Goal: Task Accomplishment & Management: Complete application form

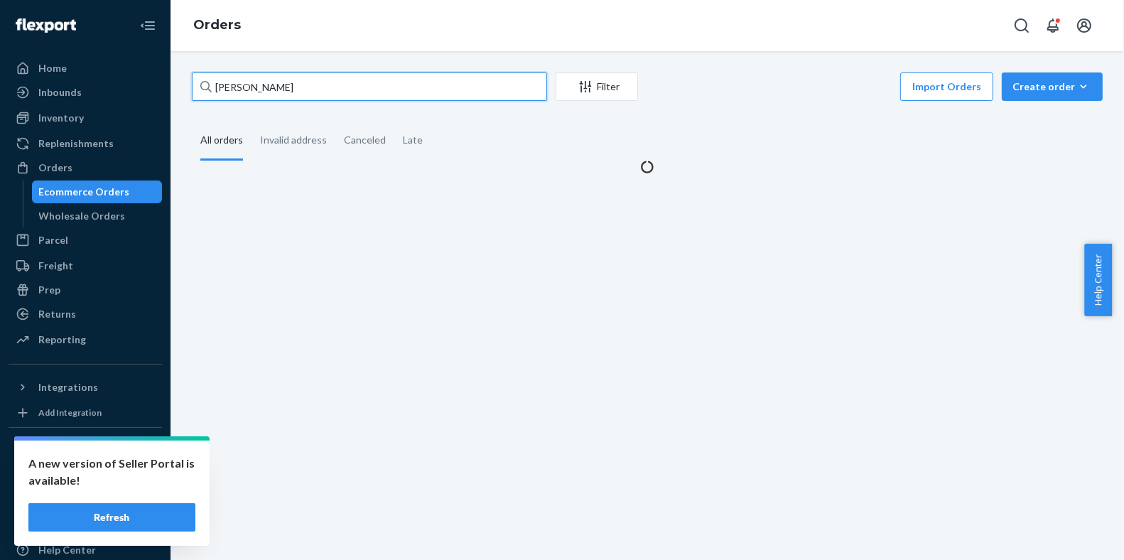
click at [311, 94] on input "[PERSON_NAME]" at bounding box center [369, 86] width 355 height 28
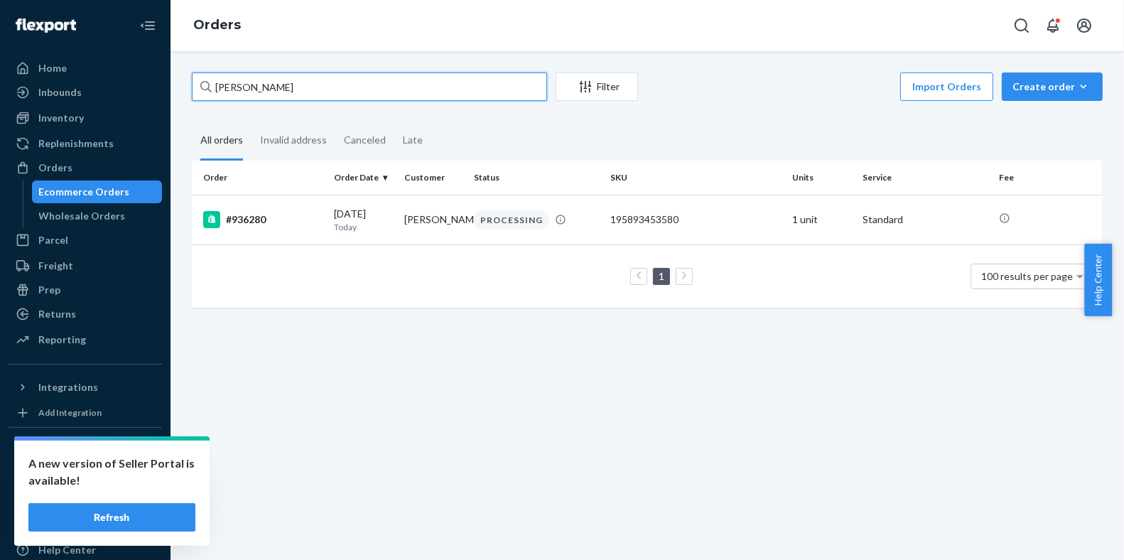
paste input "[PERSON_NAME]"
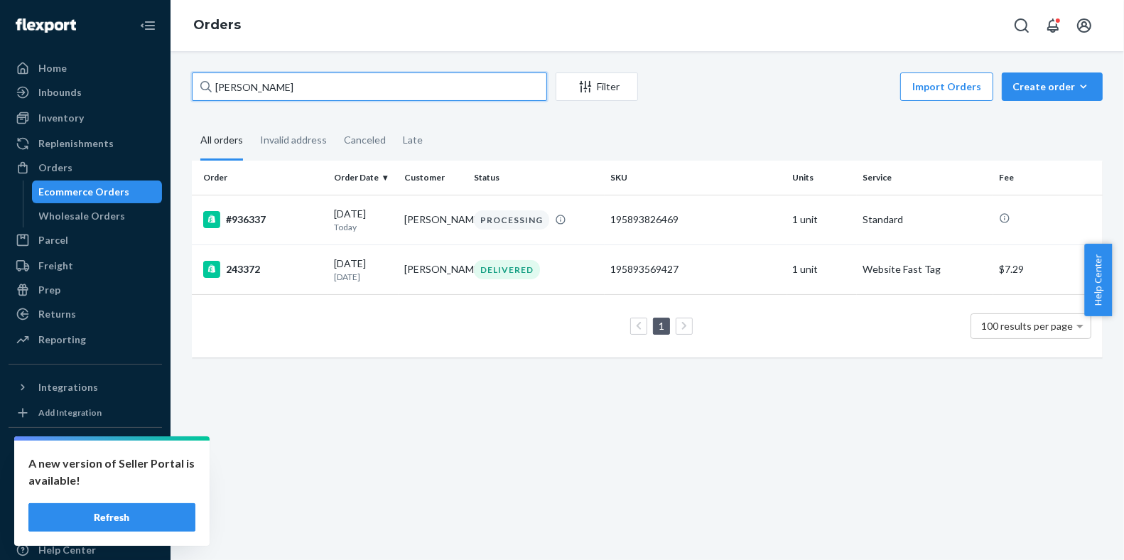
paste input "[PERSON_NAME]"
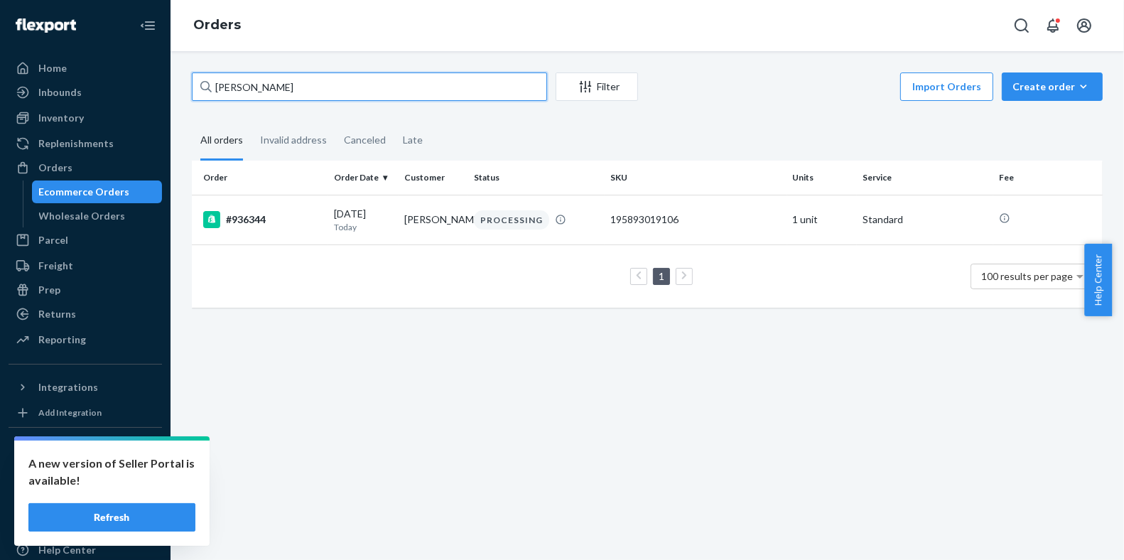
paste input "Tasmerisk [PERSON_NAME]"
paste input "[PERSON_NAME]"
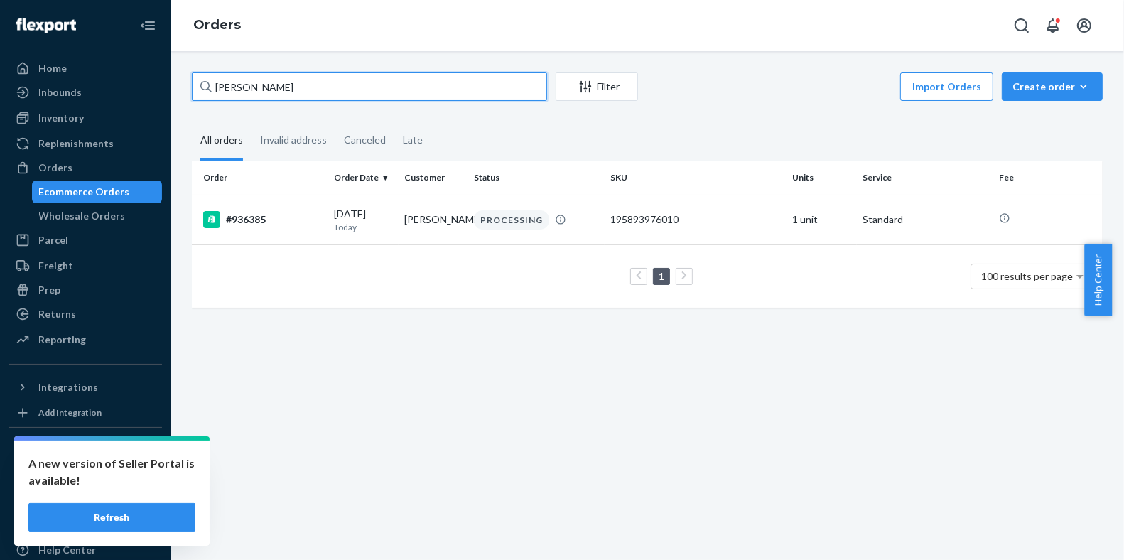
paste input "[PERSON_NAME]"
paste input "za Vac"
paste input "[PERSON_NAME]"
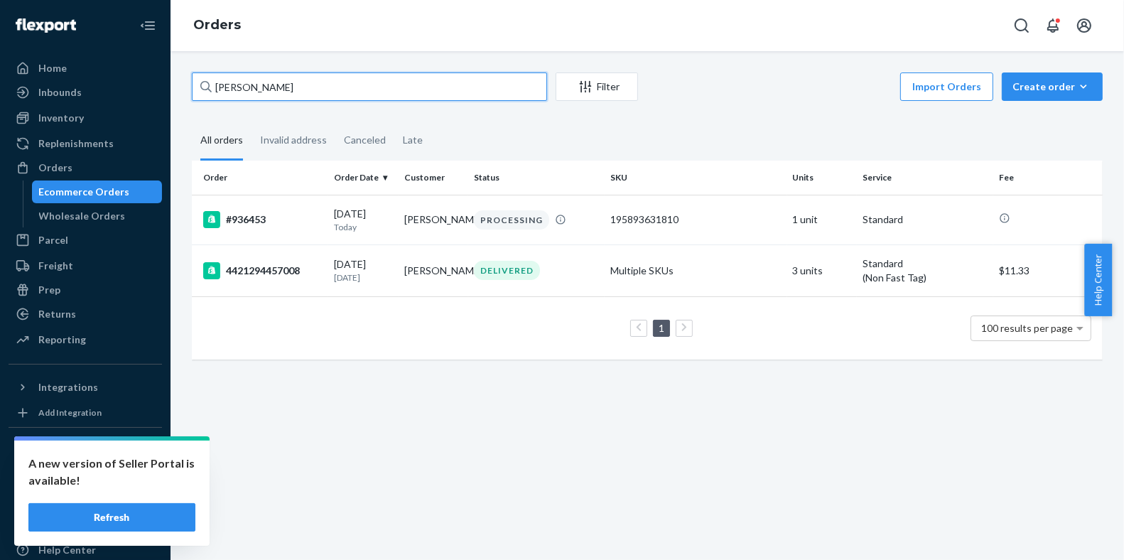
paste input "Liting [PERSON_NAME]"
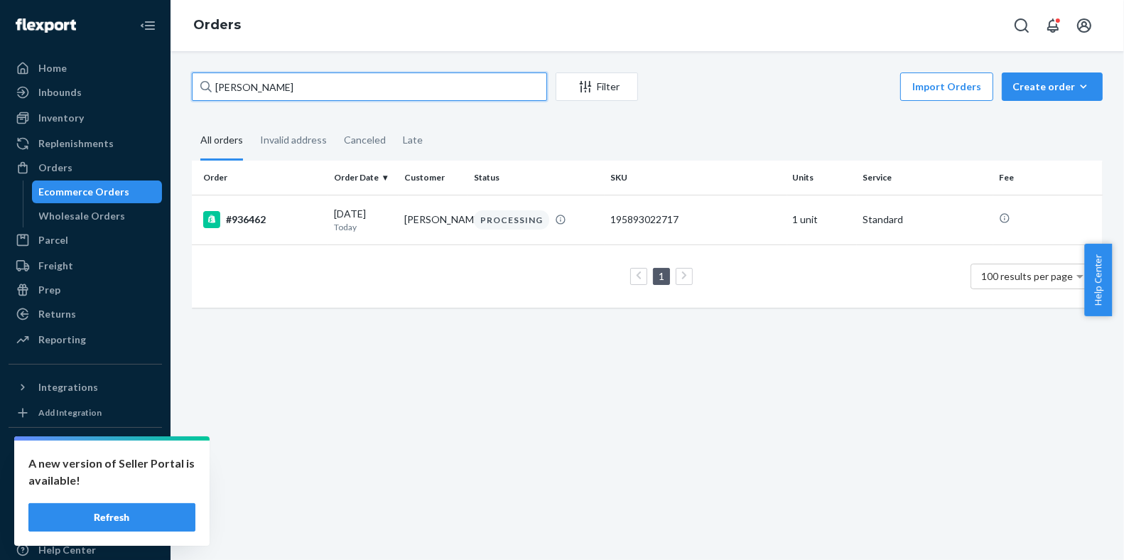
paste input "[PERSON_NAME] Mart"
paste input "[PERSON_NAME]"
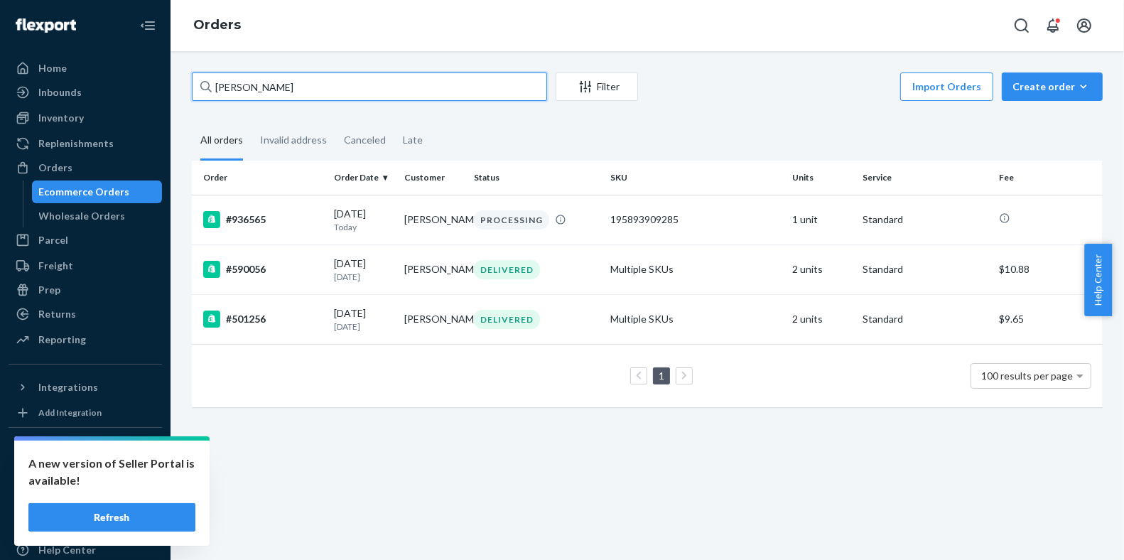
paste input "[PERSON_NAME]"
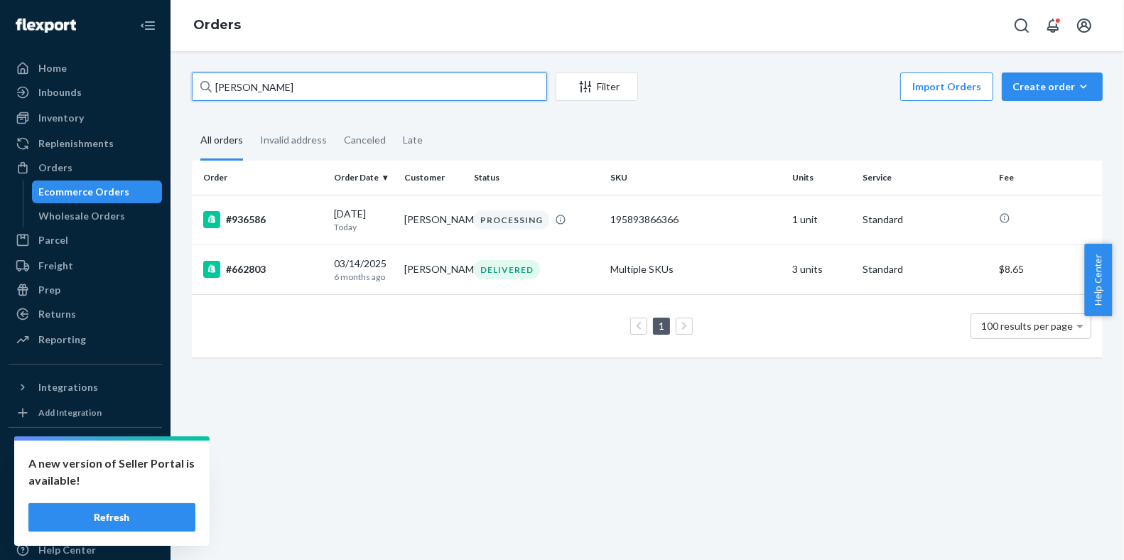
paste input "[PERSON_NAME] Puligendla"
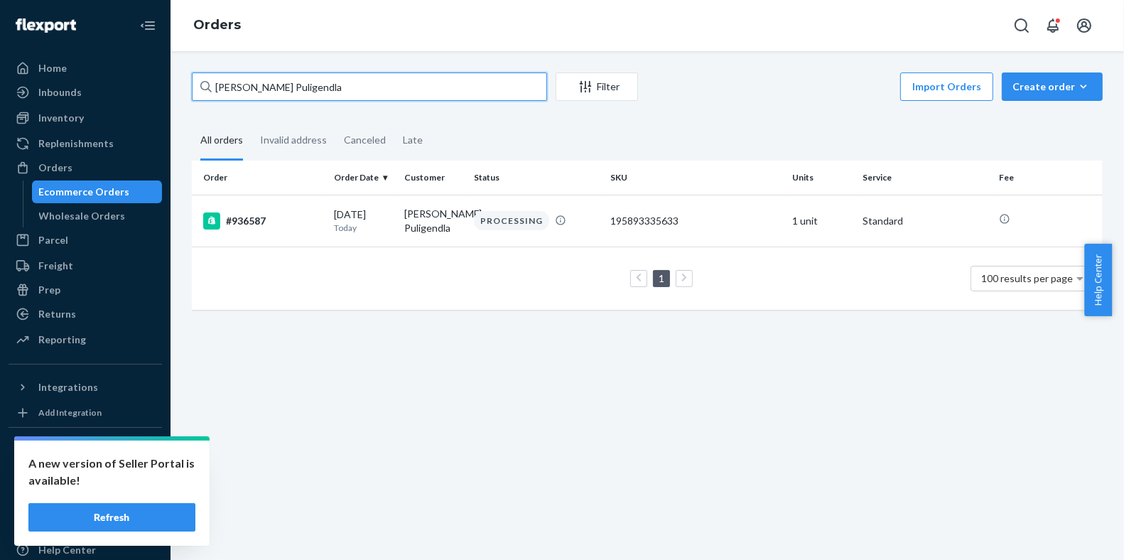
paste input "[PERSON_NAME]"
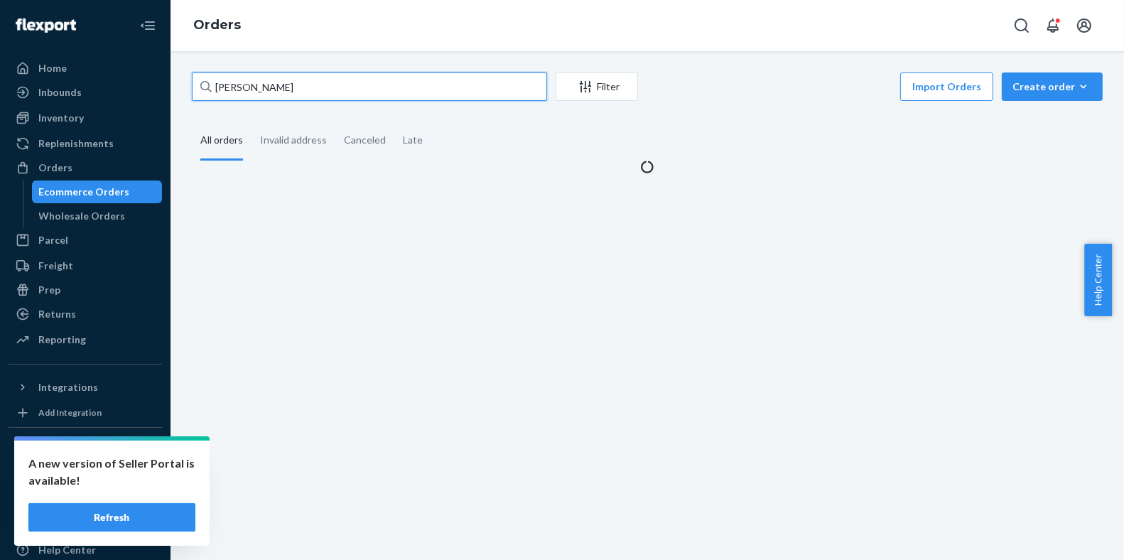
type input "[PERSON_NAME]"
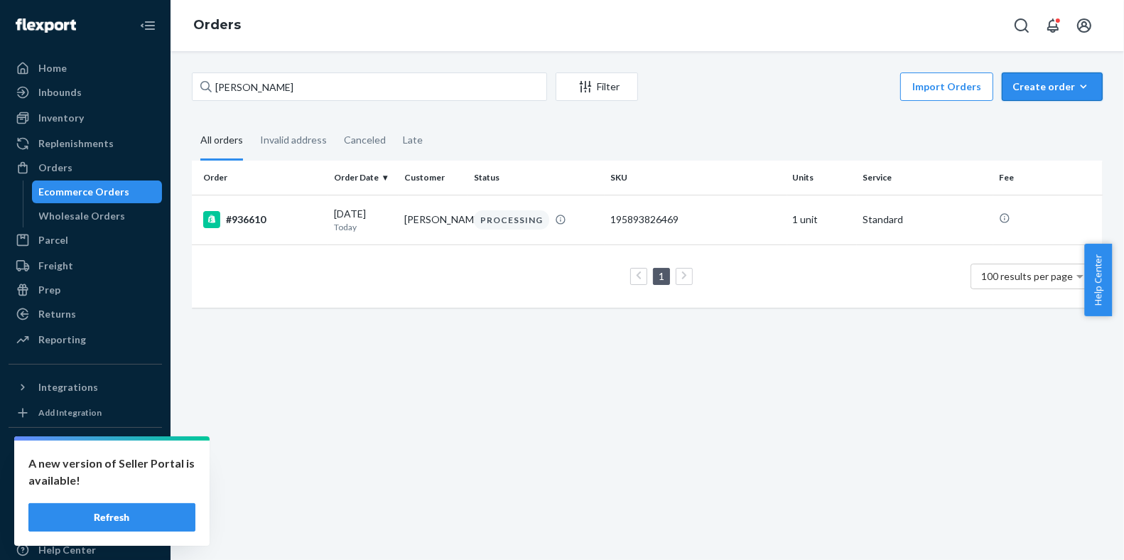
click at [1077, 80] on icon "button" at bounding box center [1084, 87] width 14 height 14
click at [1040, 117] on span "Ecommerce order" at bounding box center [1061, 121] width 88 height 10
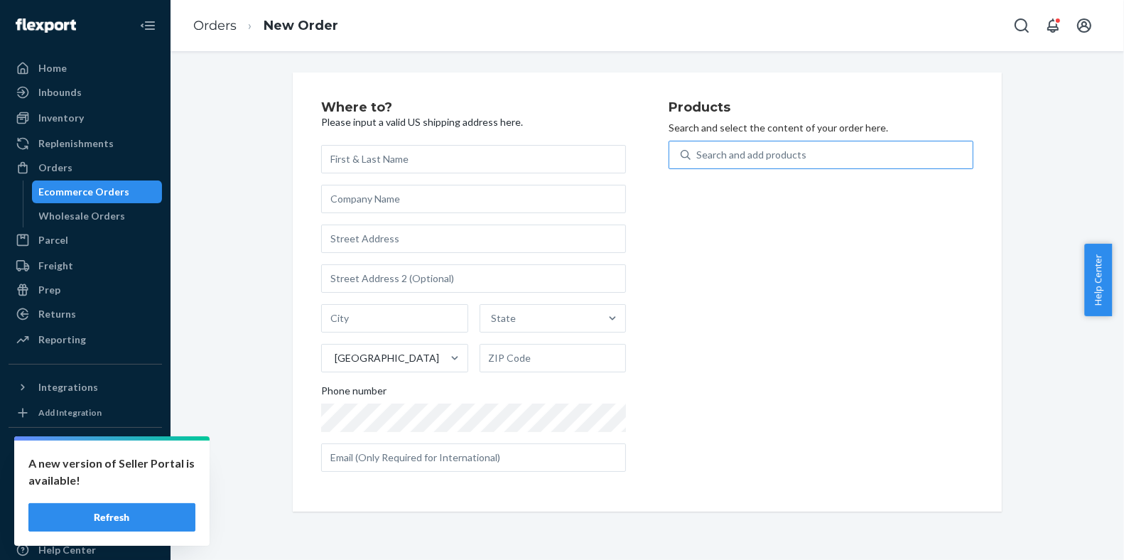
click at [925, 160] on div "Search and add products" at bounding box center [832, 155] width 282 height 26
click at [698, 160] on input "Search and add products" at bounding box center [696, 155] width 1 height 14
paste input "810114044186"
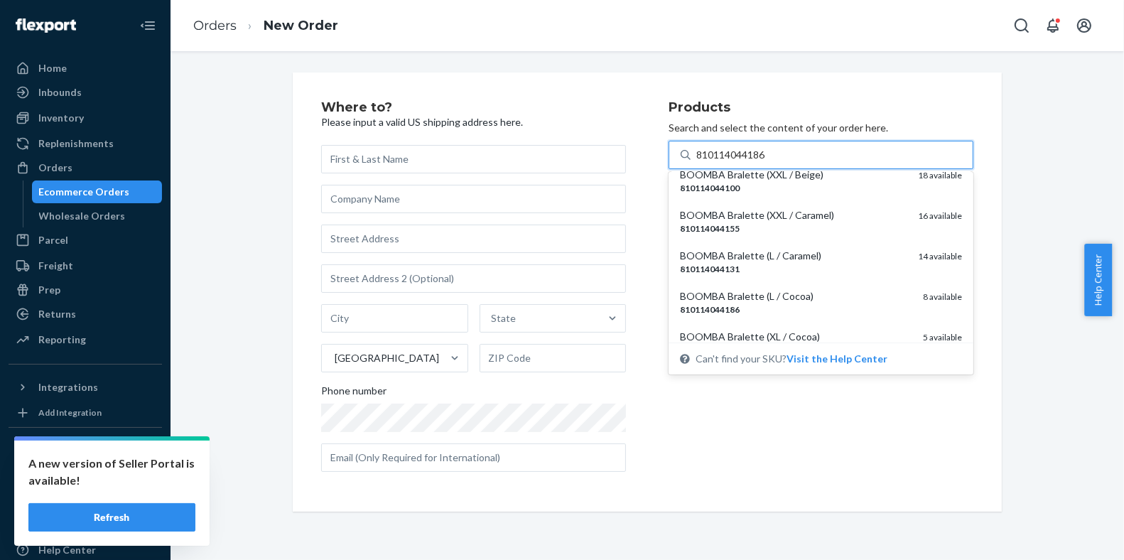
scroll to position [16, 0]
type input "810114044186"
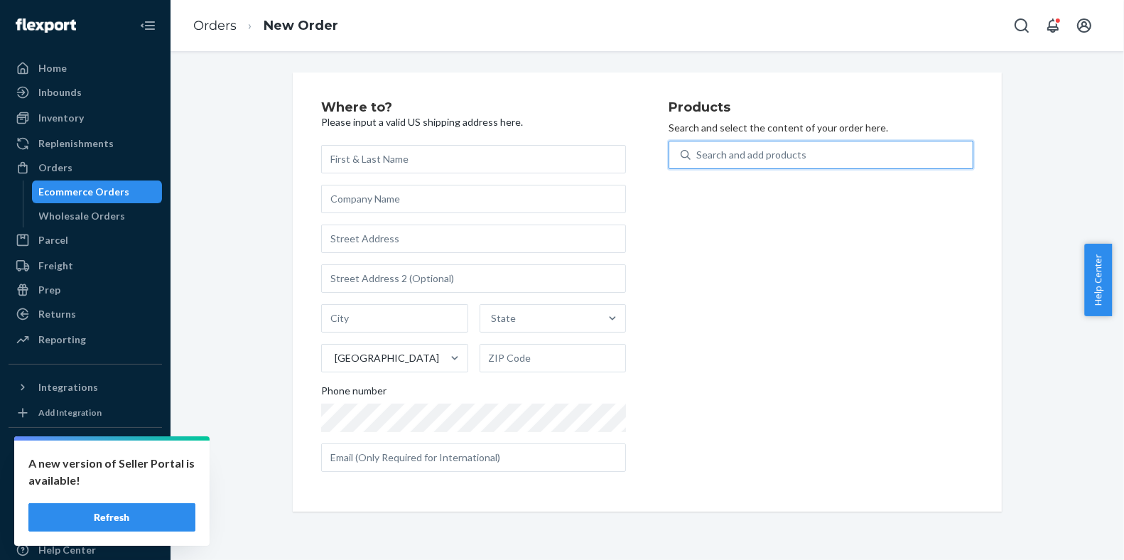
paste input "936192"
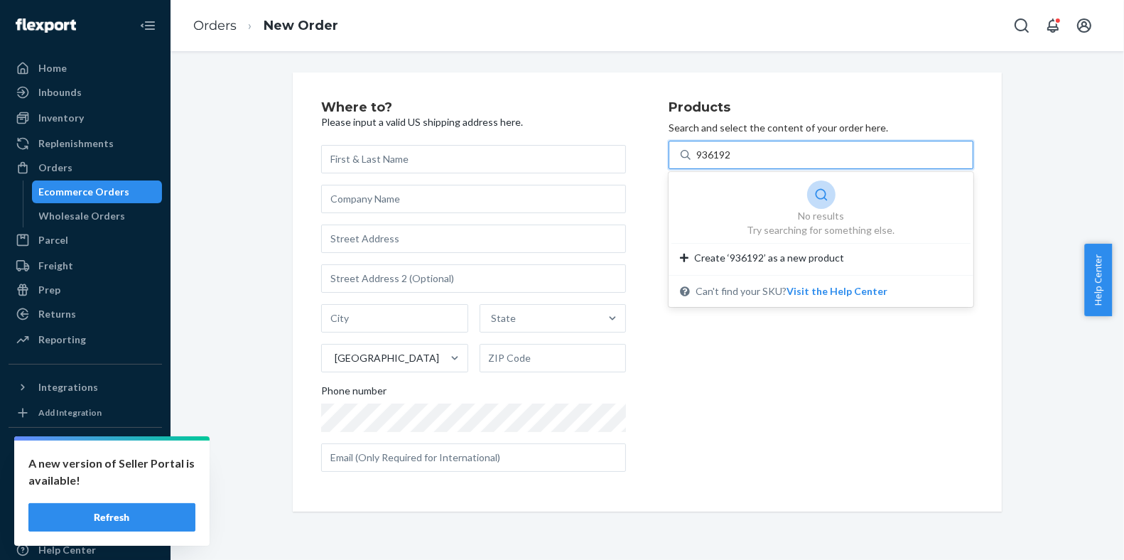
type input "936192"
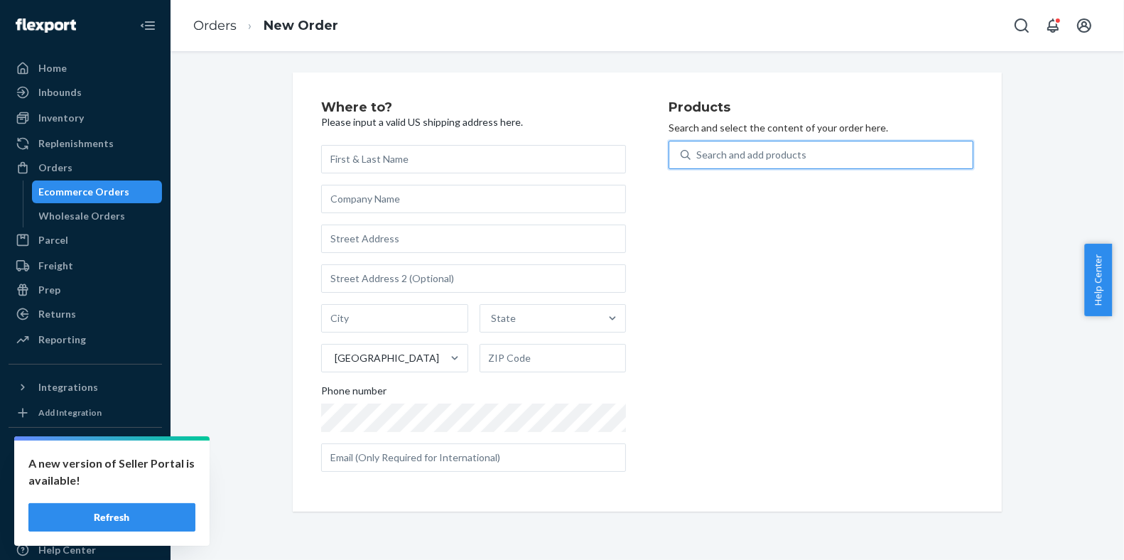
paste input "810114044186"
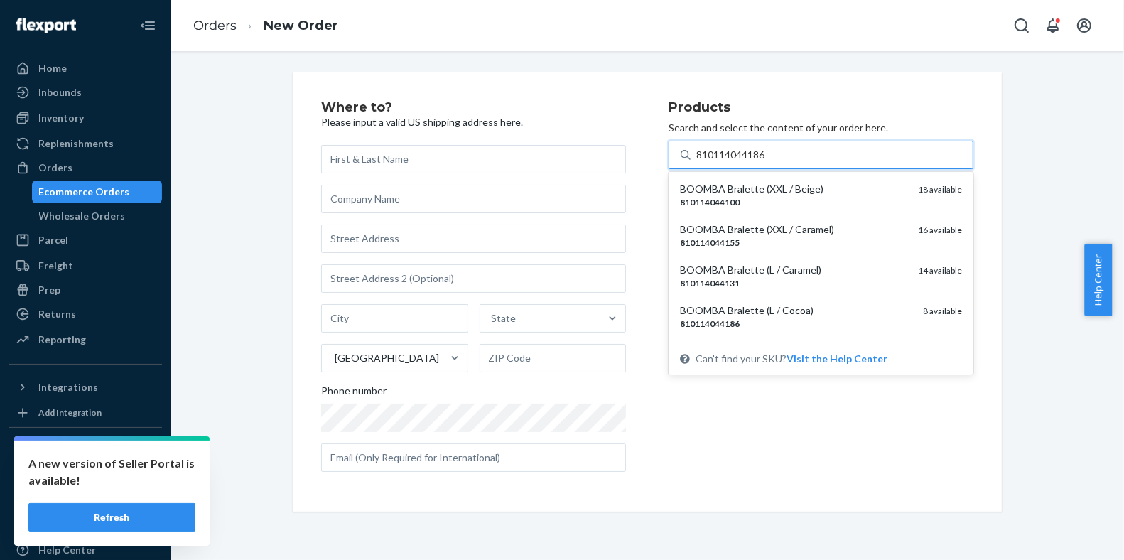
type input "810114044186"
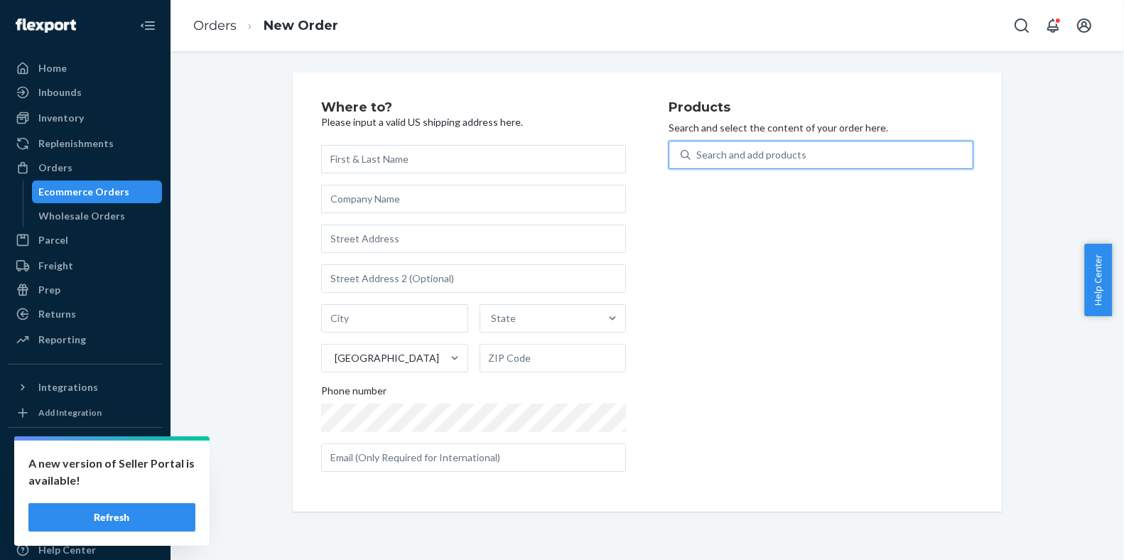
paste input "936324"
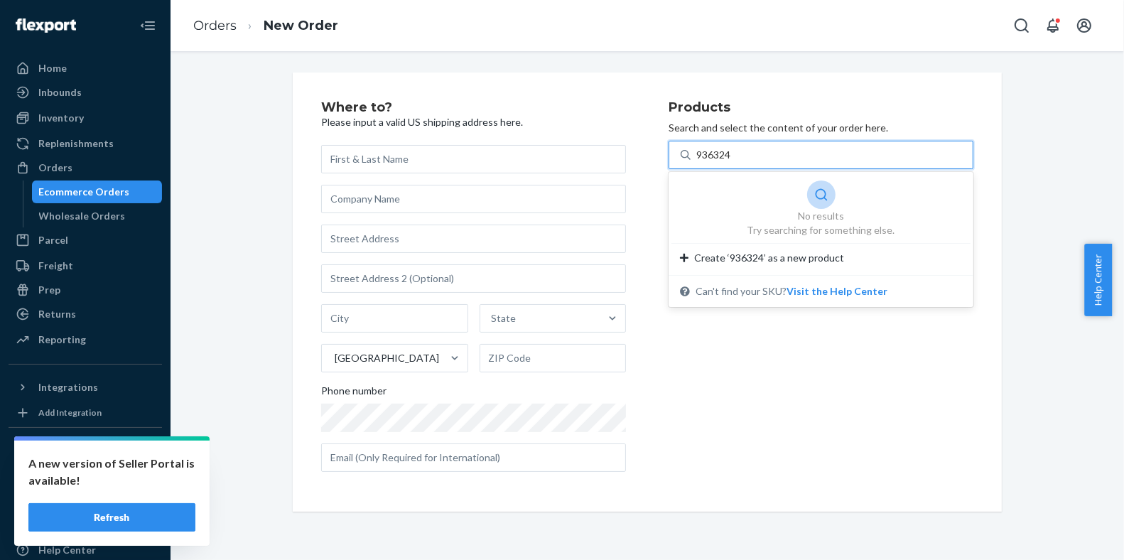
type input "936324"
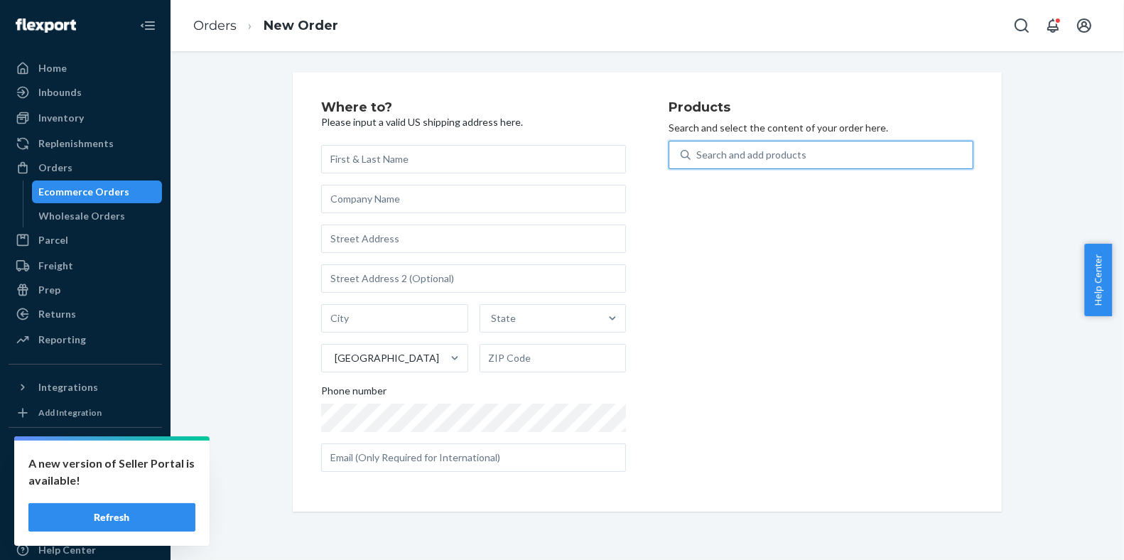
paste input "810114043776"
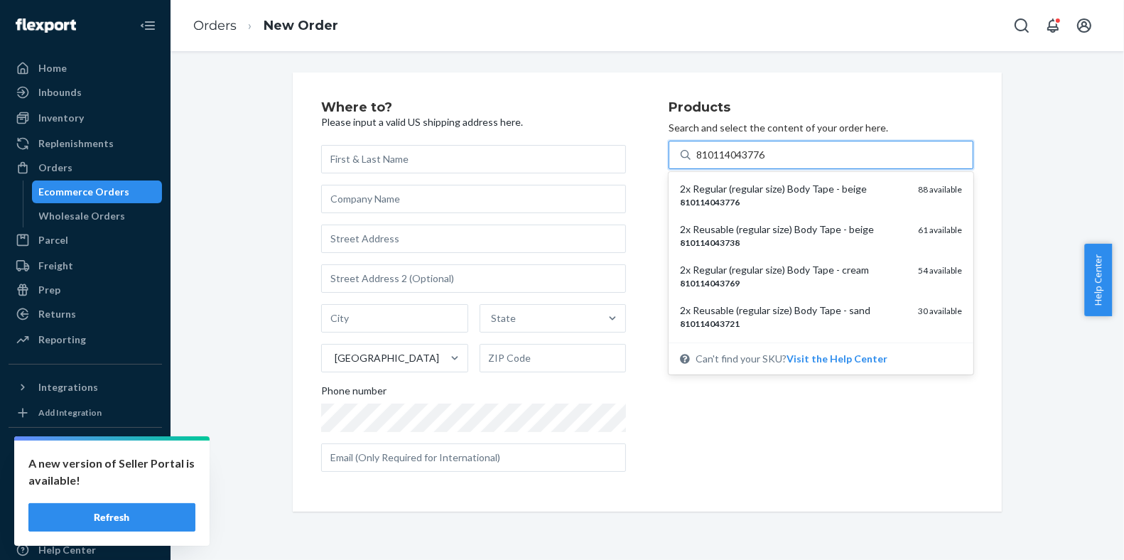
type input "810114043776"
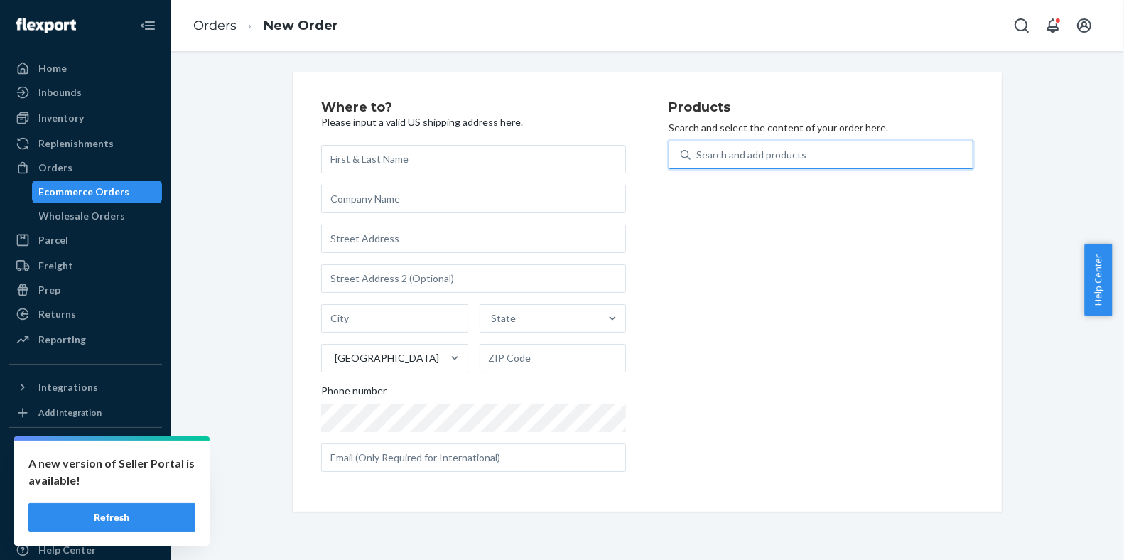
paste input "810114045213"
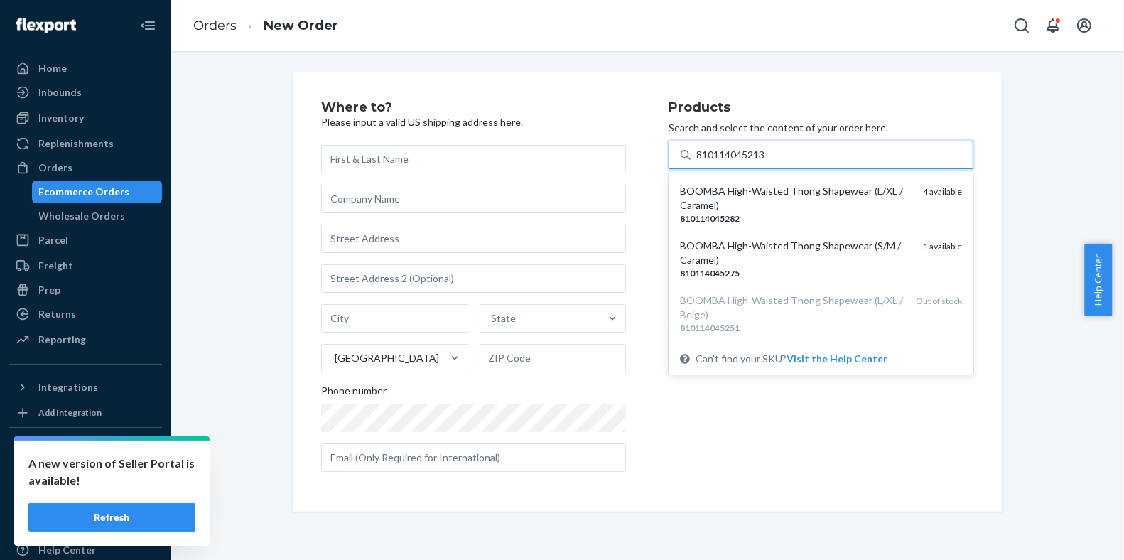
scroll to position [275, 0]
type input "810114045213"
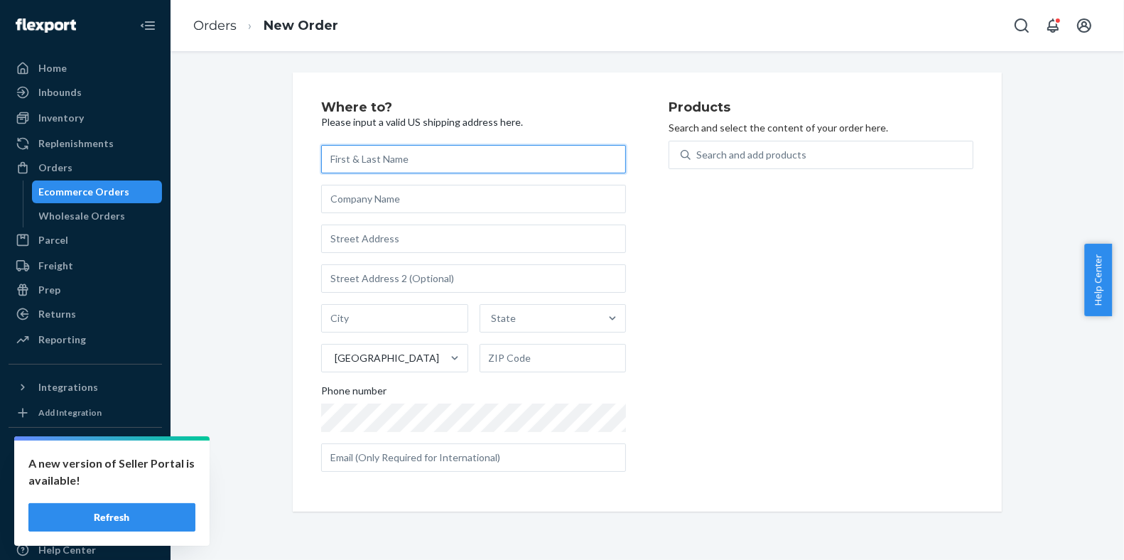
click at [383, 158] on input "text" at bounding box center [473, 159] width 305 height 28
paste input "[PERSON_NAME] [STREET_ADDRESS][PERSON_NAME]"
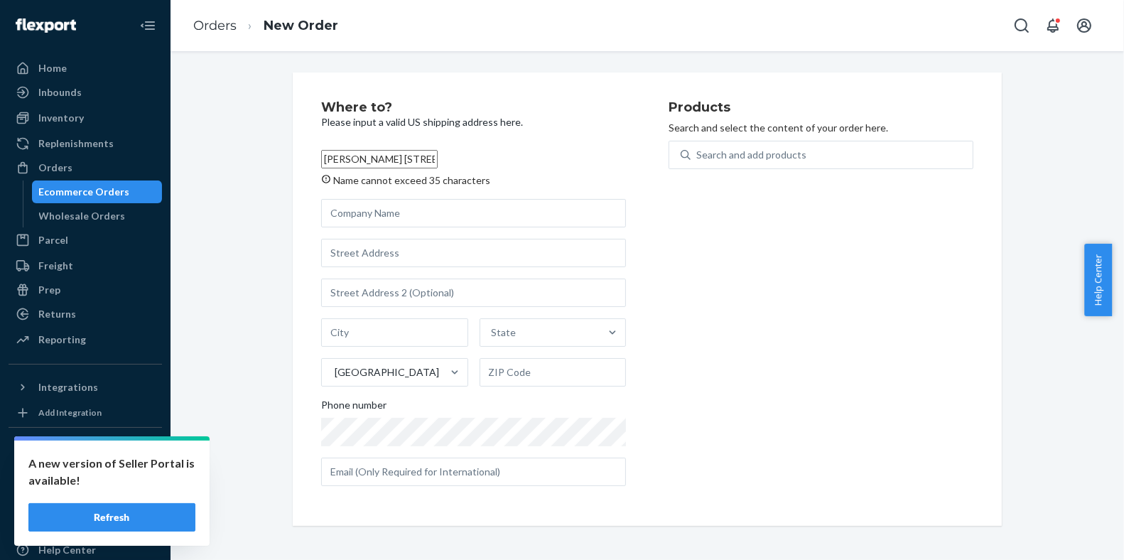
scroll to position [0, 5]
drag, startPoint x: 387, startPoint y: 160, endPoint x: 623, endPoint y: 161, distance: 236.7
click at [623, 161] on div "Where to? Please input a valid US shipping address here. [PERSON_NAME] [STREET_…" at bounding box center [495, 299] width 348 height 397
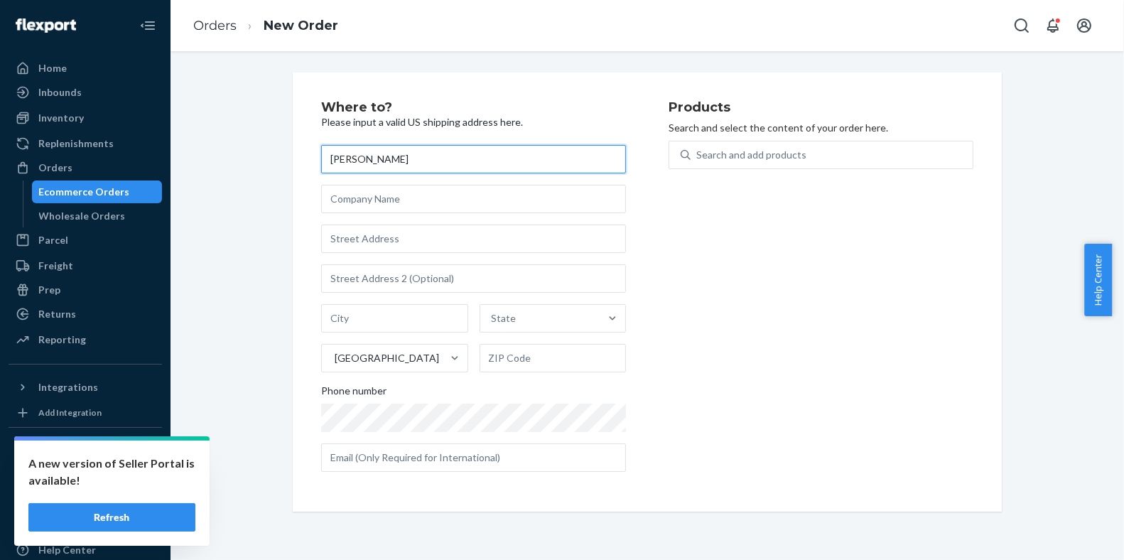
scroll to position [0, 0]
type input "[PERSON_NAME]"
click at [537, 98] on div "Where to? Please input a valid US shipping address here. [PERSON_NAME] State [G…" at bounding box center [647, 291] width 709 height 439
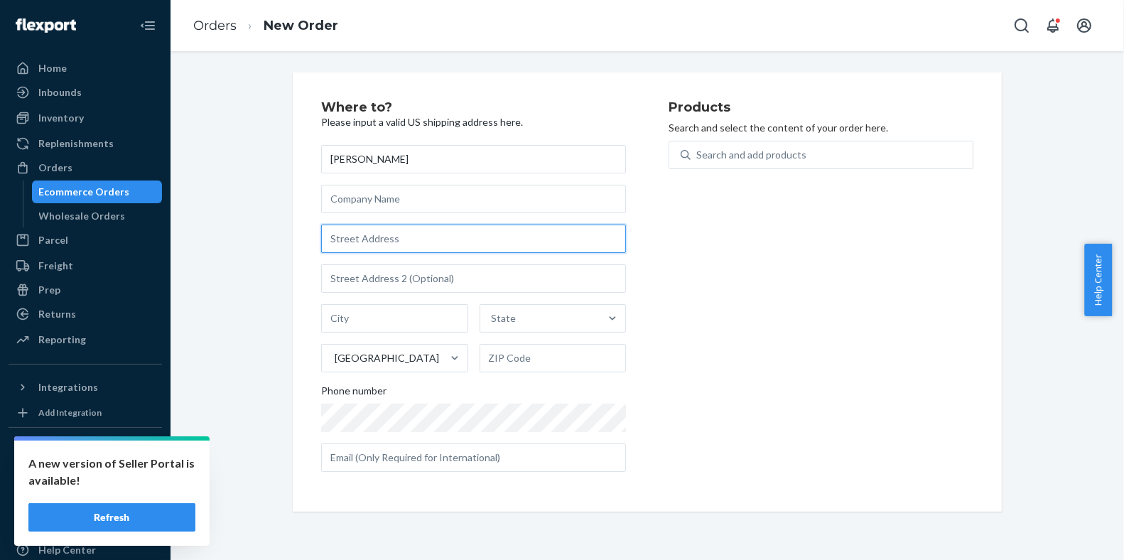
click at [476, 244] on input "text" at bounding box center [473, 239] width 305 height 28
paste input "[STREET_ADDRESS][PERSON_NAME]"
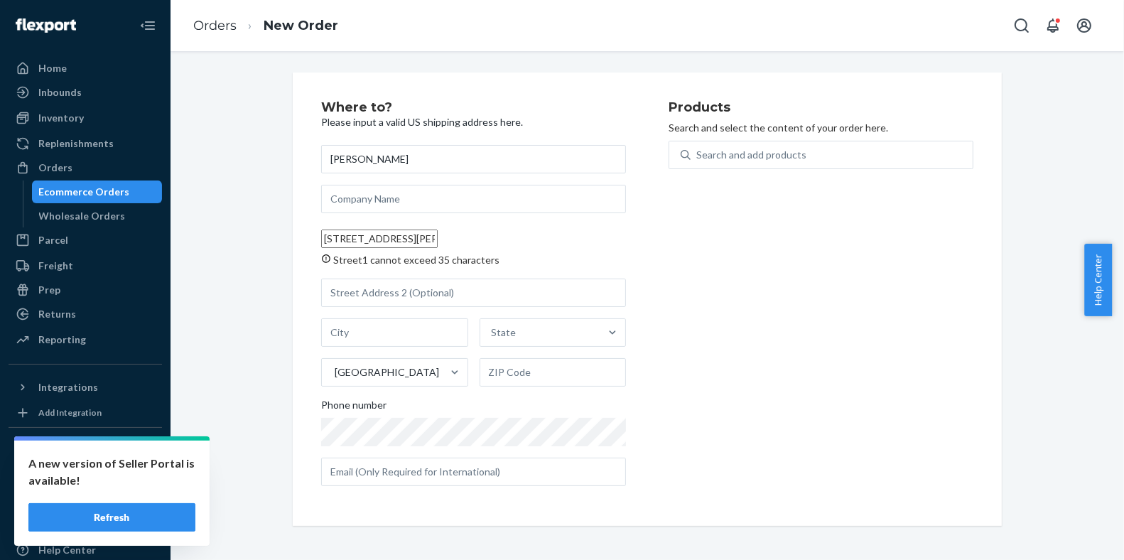
click at [438, 242] on input "[STREET_ADDRESS][PERSON_NAME]" at bounding box center [379, 239] width 117 height 18
type input "[STREET_ADDRESS][PERSON_NAME]"
click at [672, 261] on div "Products Search and select the content of your order here. Search and add produ…" at bounding box center [821, 299] width 305 height 397
click at [576, 376] on input "text" at bounding box center [553, 372] width 147 height 28
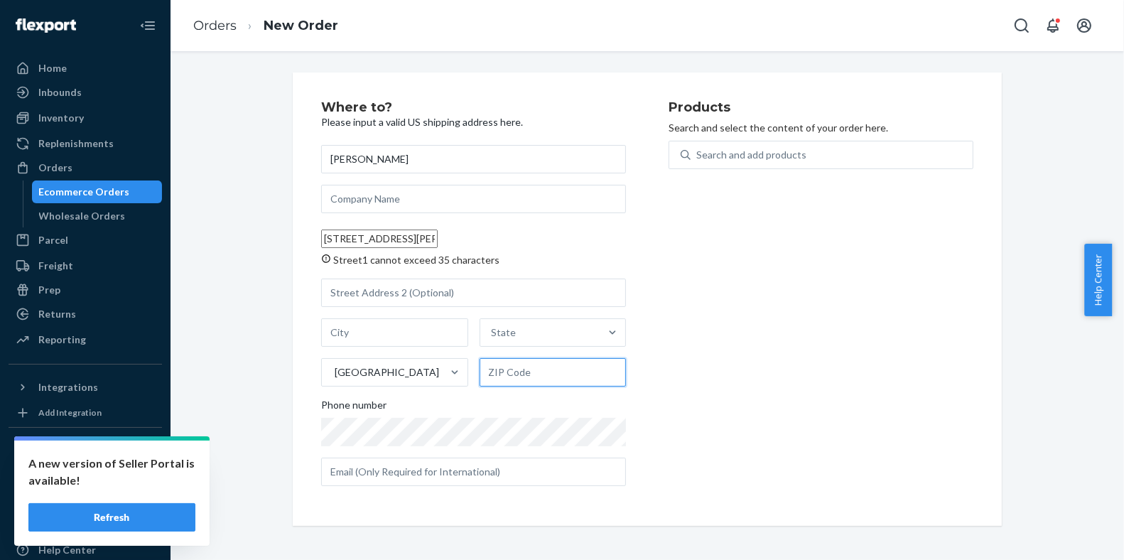
paste input "90042"
type input "90042"
click at [438, 239] on input "[STREET_ADDRESS][PERSON_NAME]" at bounding box center [379, 239] width 117 height 18
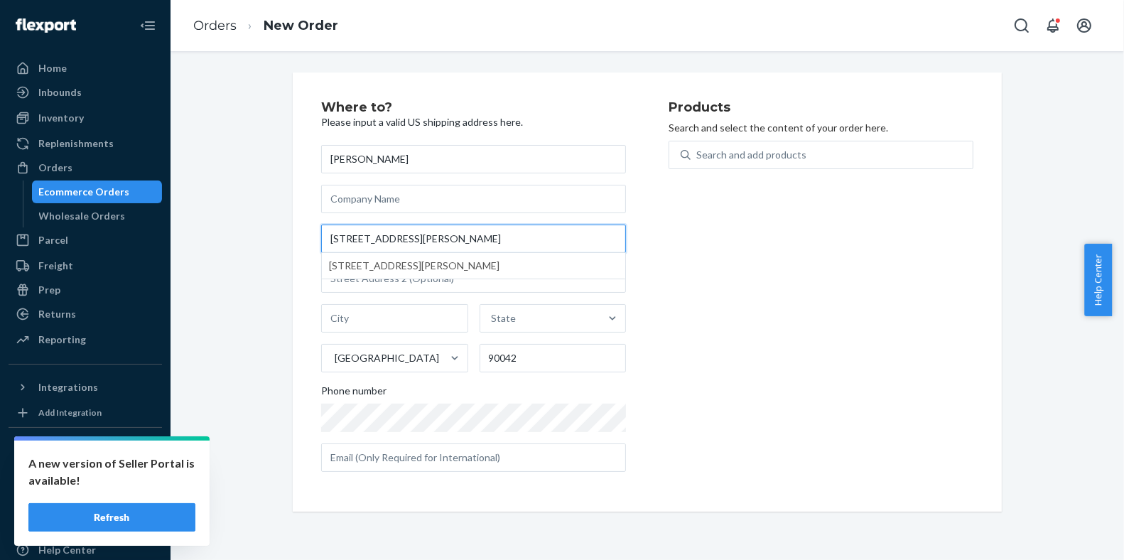
type input "[STREET_ADDRESS][PERSON_NAME]"
click at [653, 269] on div "Where to? Please input a valid US shipping address here. [PERSON_NAME] [STREET_…" at bounding box center [495, 292] width 348 height 382
click at [554, 328] on div "State" at bounding box center [540, 318] width 120 height 28
click at [493, 326] on input "State" at bounding box center [492, 318] width 1 height 14
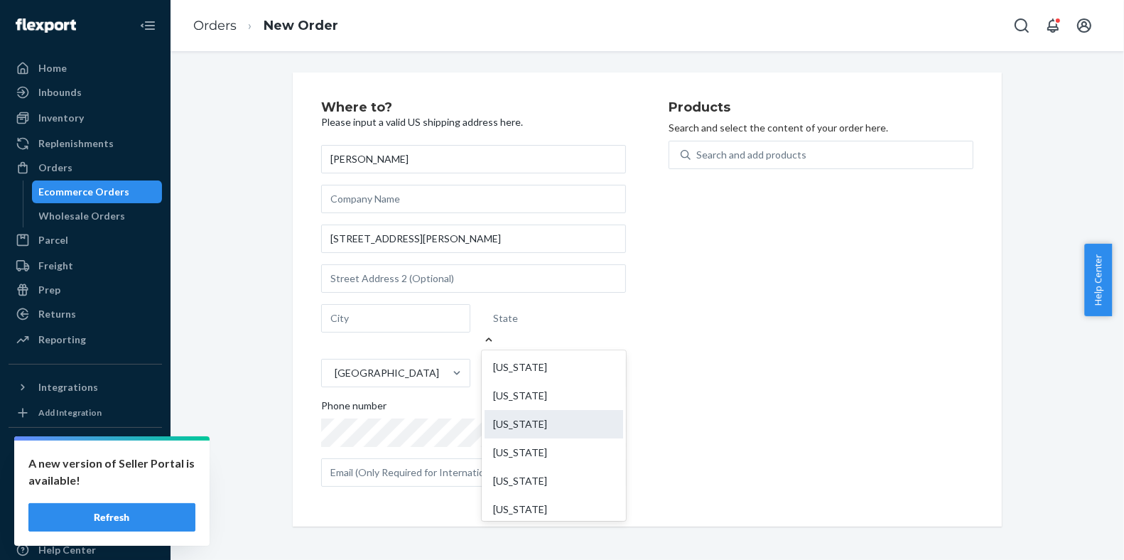
paste input "CA"
type input "CA"
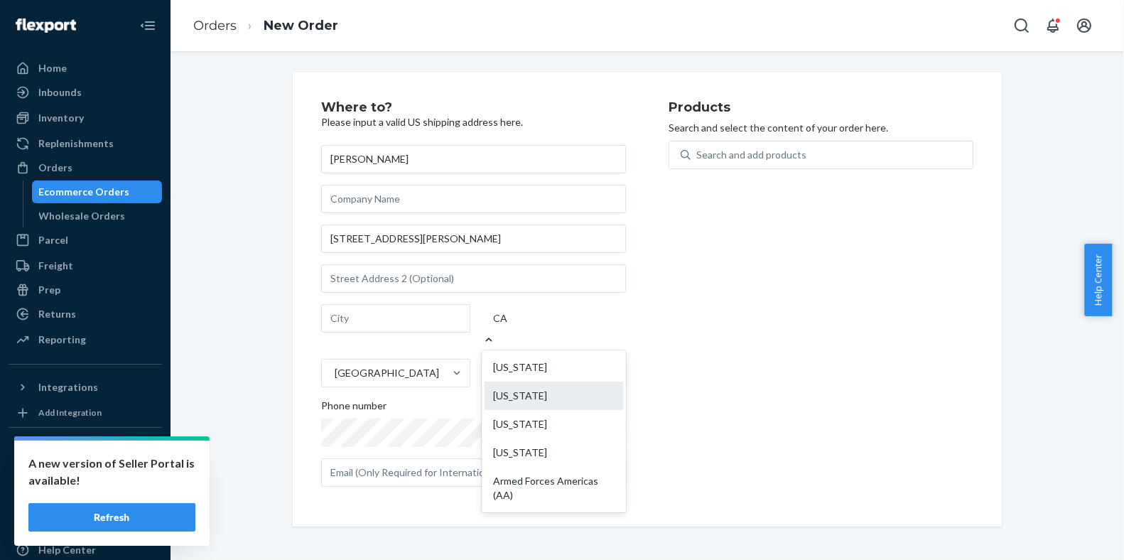
click at [548, 382] on div "[US_STATE]" at bounding box center [554, 396] width 139 height 28
click at [508, 326] on input "CA" at bounding box center [500, 318] width 15 height 14
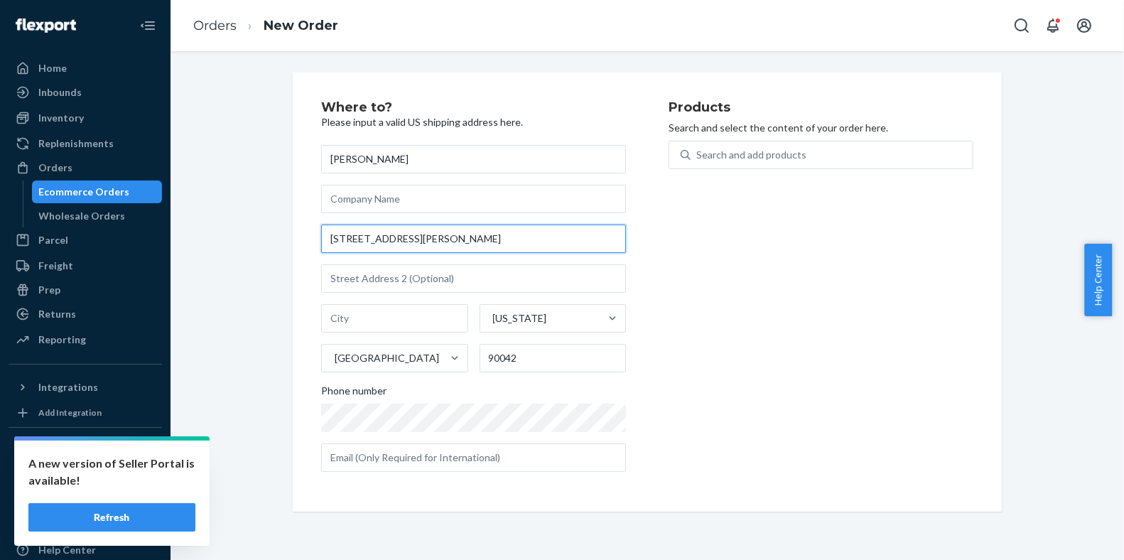
drag, startPoint x: 429, startPoint y: 238, endPoint x: 529, endPoint y: 238, distance: 100.2
click at [529, 238] on input "[STREET_ADDRESS][PERSON_NAME]" at bounding box center [473, 239] width 305 height 28
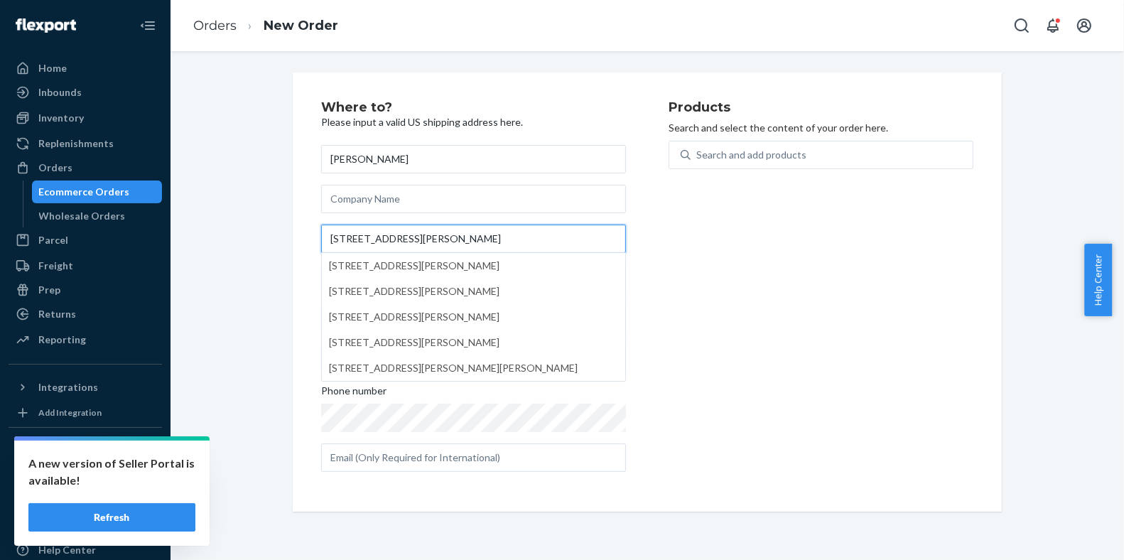
type input "[STREET_ADDRESS][PERSON_NAME]"
click at [694, 260] on div "Products Search and select the content of your order here. Search and add produ…" at bounding box center [821, 292] width 305 height 382
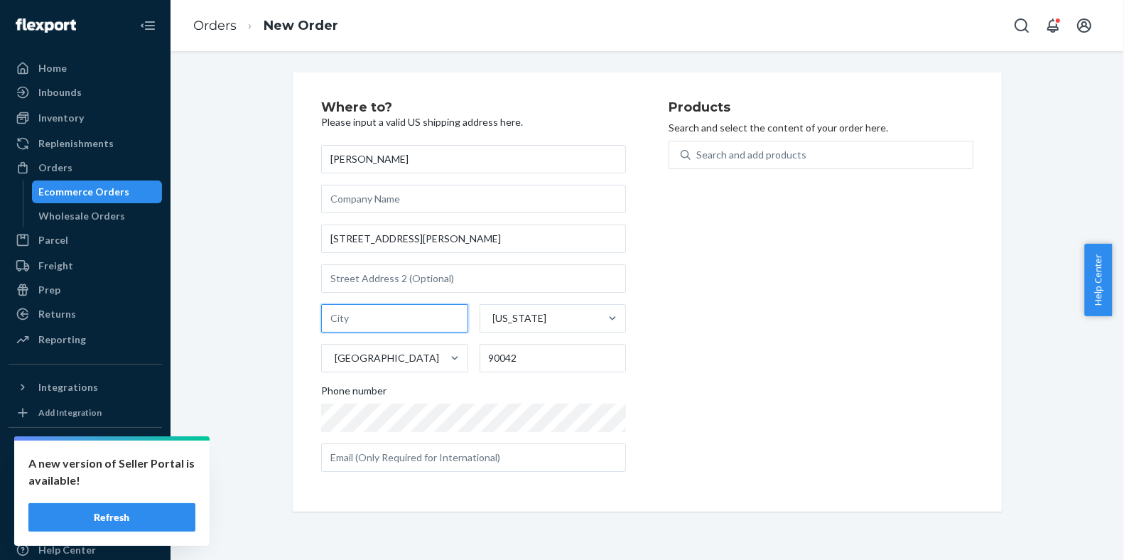
click at [429, 323] on input "text" at bounding box center [394, 318] width 147 height 28
paste input "[GEOGRAPHIC_DATA]"
type input "[GEOGRAPHIC_DATA]"
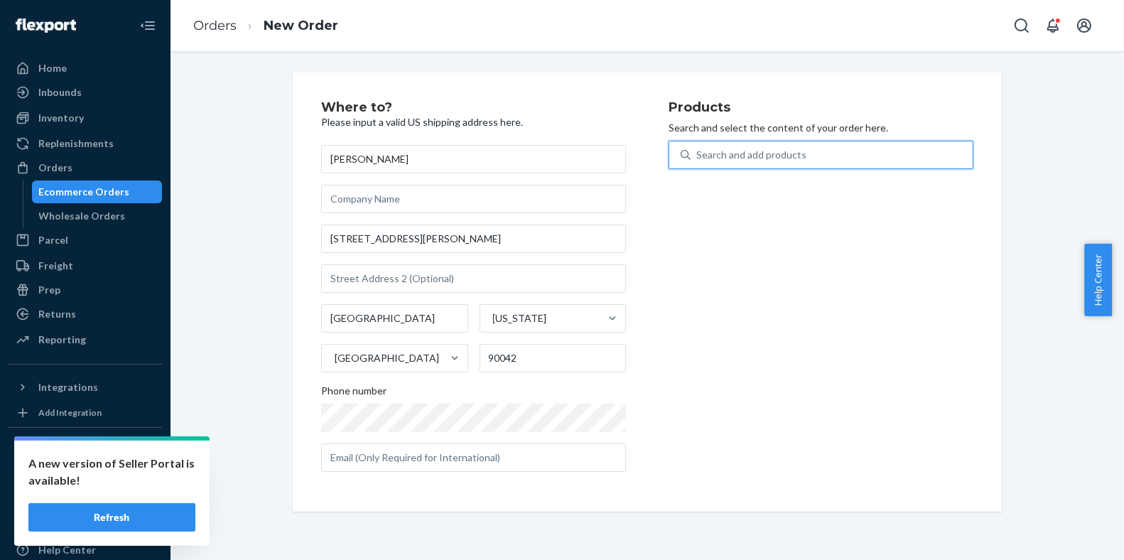
click at [846, 149] on div "Search and add products" at bounding box center [832, 155] width 282 height 26
click at [698, 149] on input "0 results available. Use Up and Down to choose options, press Enter to select t…" at bounding box center [696, 155] width 1 height 14
paste input "810114041789"
type input "810114041789"
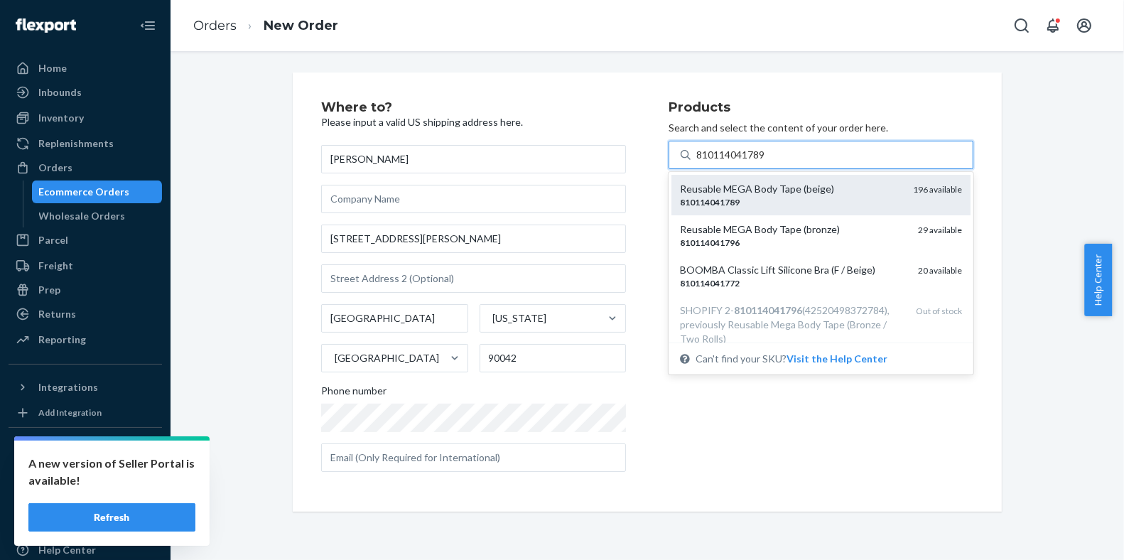
click at [787, 200] on div "810114041789" at bounding box center [791, 202] width 222 height 12
click at [767, 162] on input "810114041789" at bounding box center [731, 155] width 70 height 14
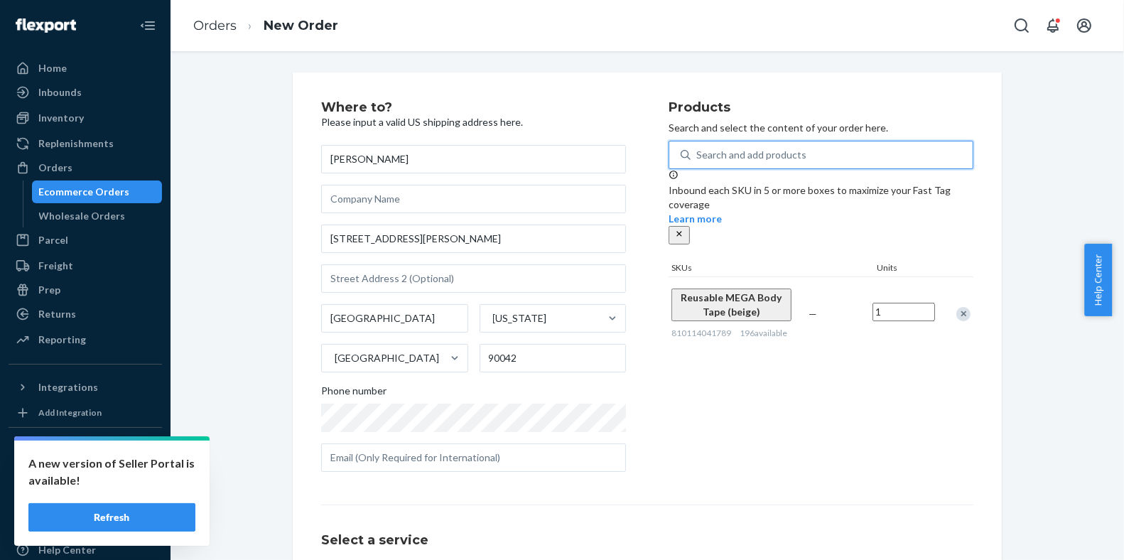
scroll to position [101, 0]
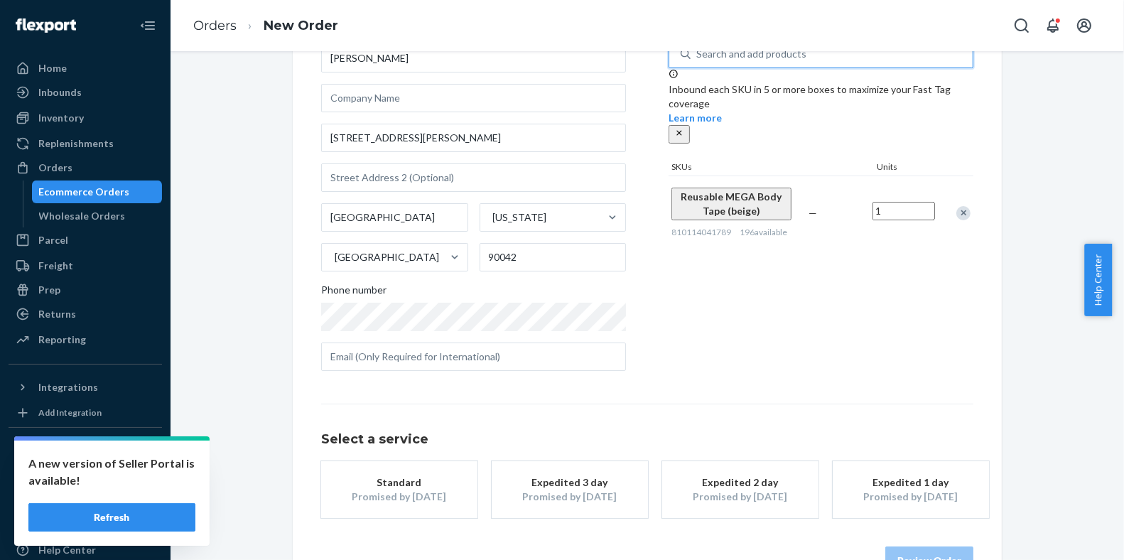
click at [903, 202] on input "1" at bounding box center [904, 211] width 63 height 18
type input "2"
click at [728, 492] on div "Promised by [DATE]" at bounding box center [741, 497] width 114 height 14
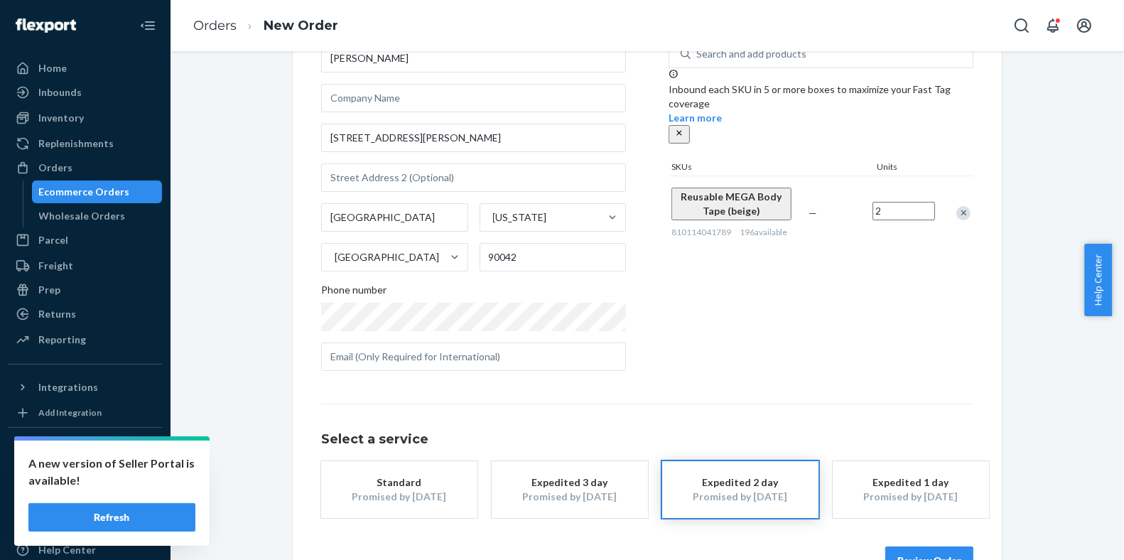
click at [925, 554] on button "Review Order" at bounding box center [930, 561] width 88 height 28
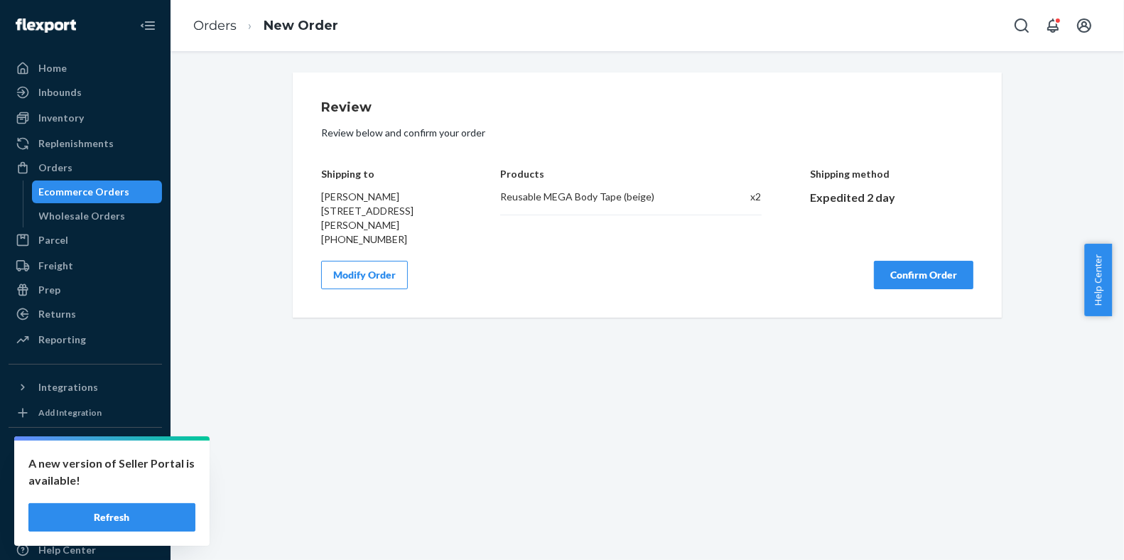
scroll to position [0, 0]
click at [933, 271] on button "Confirm Order" at bounding box center [923, 275] width 99 height 28
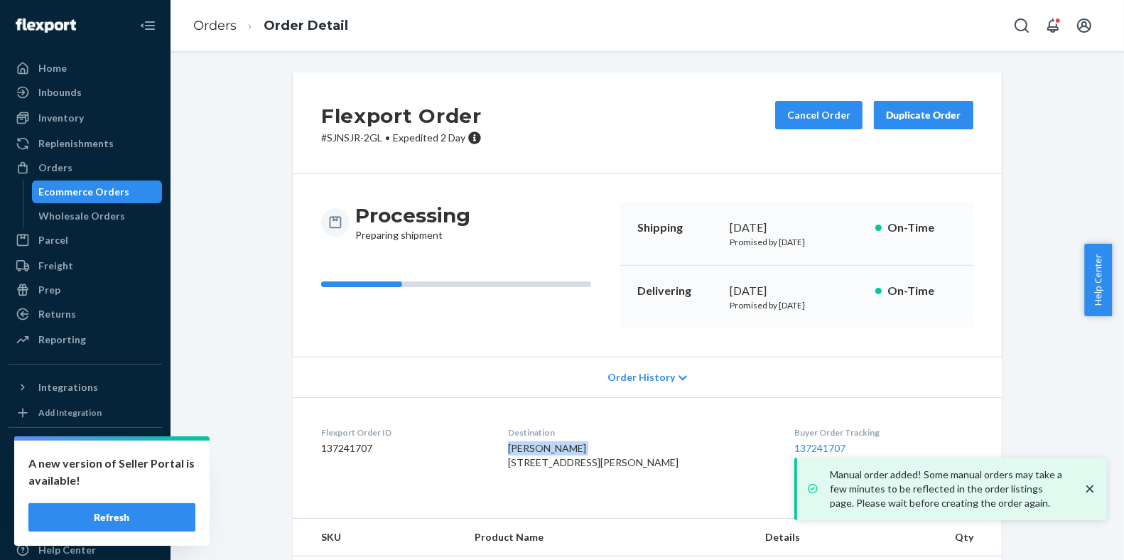
drag, startPoint x: 517, startPoint y: 446, endPoint x: 588, endPoint y: 446, distance: 71.1
click at [588, 446] on div "[PERSON_NAME] [STREET_ADDRESS][PERSON_NAME]" at bounding box center [640, 455] width 264 height 28
copy span "[PERSON_NAME]"
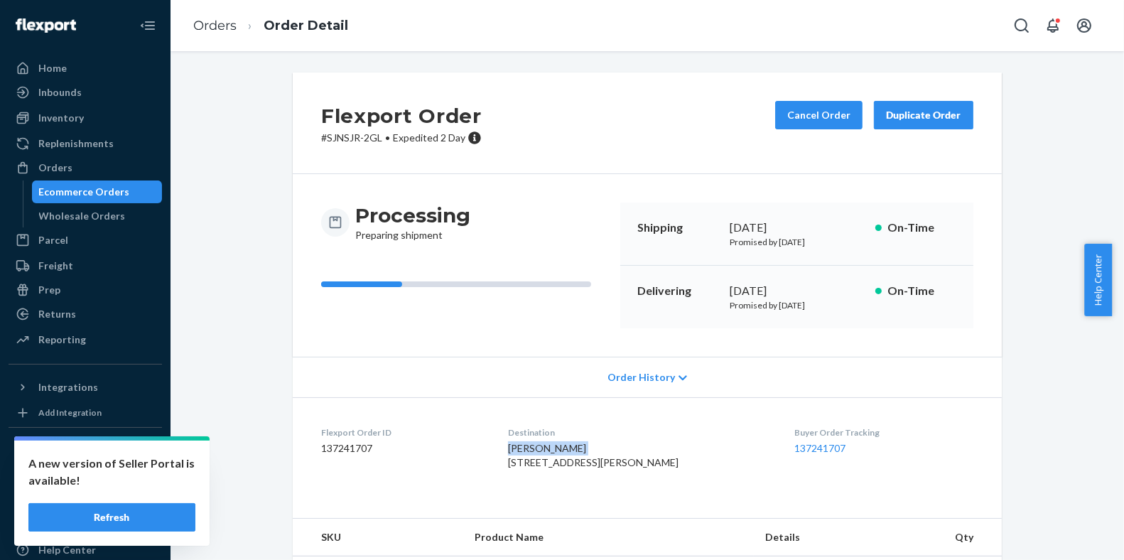
scroll to position [79, 0]
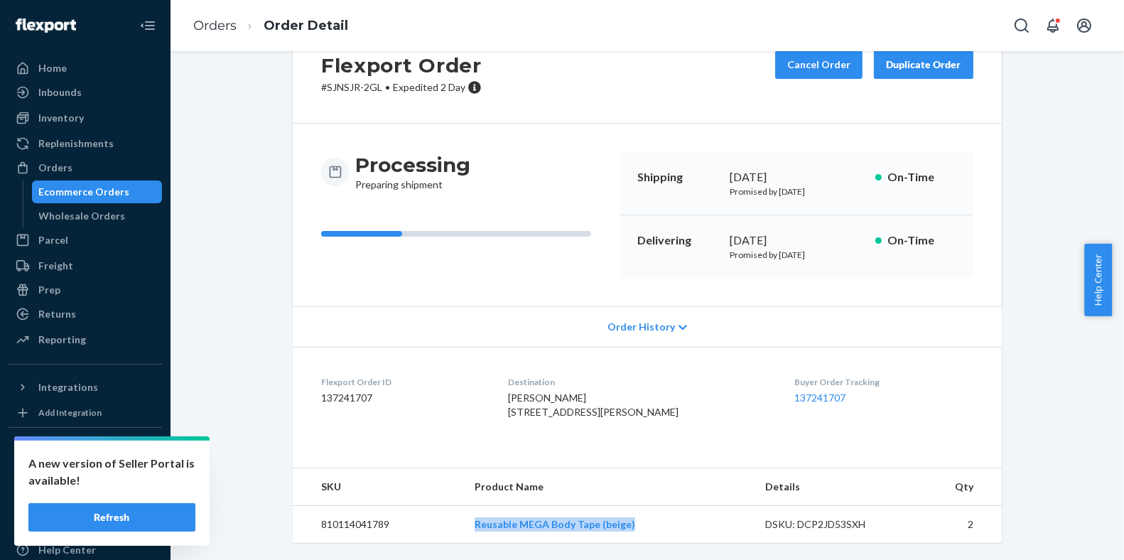
drag, startPoint x: 466, startPoint y: 525, endPoint x: 646, endPoint y: 527, distance: 179.8
click at [646, 527] on td "Reusable MEGA Body Tape (beige)" at bounding box center [608, 525] width 290 height 38
copy link "Reusable MEGA Body Tape (beige)"
click at [123, 191] on div "Ecommerce Orders" at bounding box center [84, 192] width 91 height 14
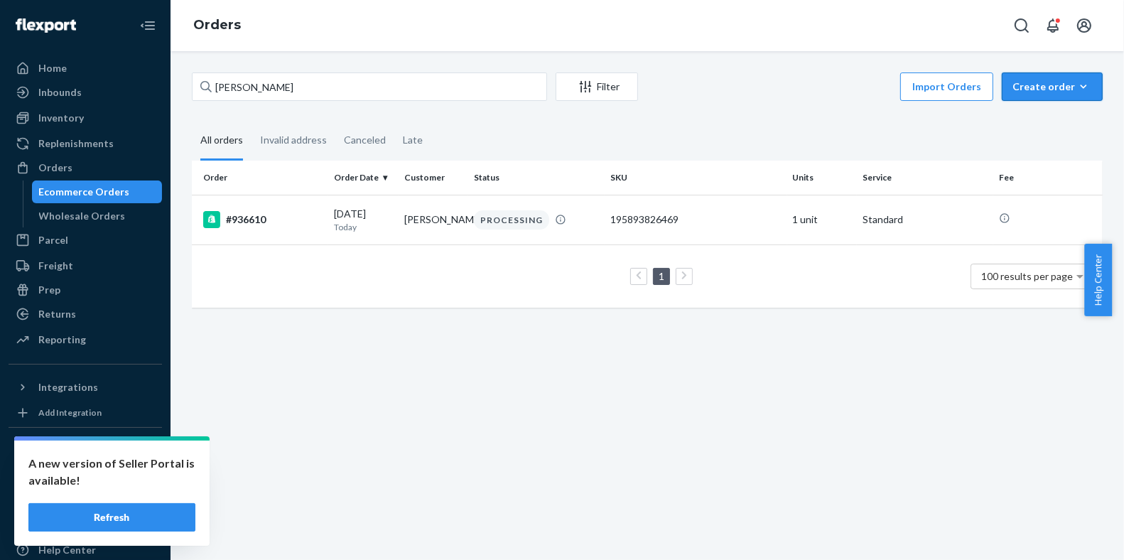
click at [1038, 95] on button "Create order Ecommerce order Removal order" at bounding box center [1052, 86] width 101 height 28
click at [1031, 124] on span "Ecommerce order" at bounding box center [1061, 121] width 88 height 10
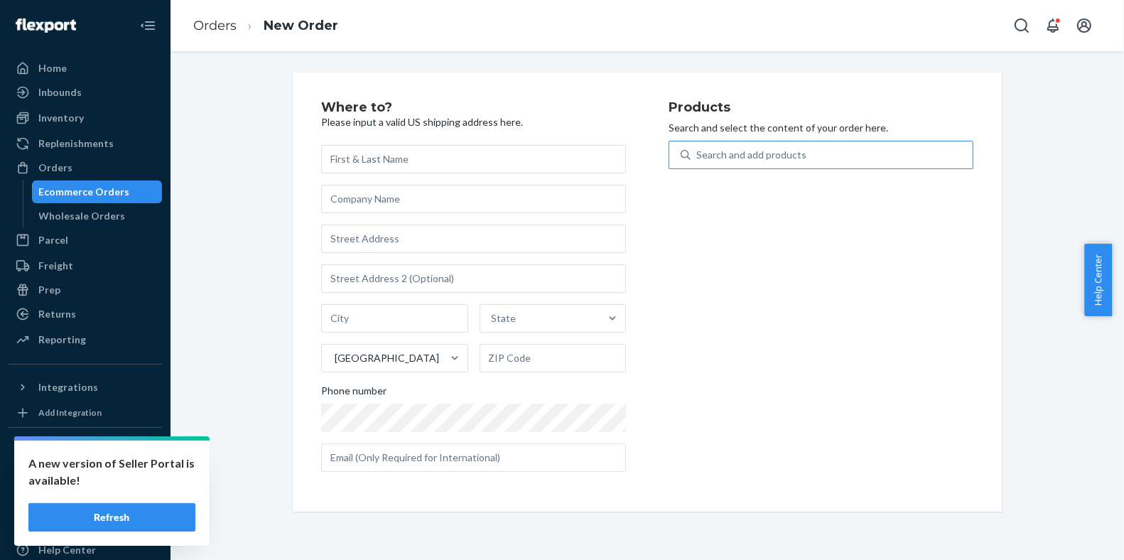
click at [928, 150] on div "Search and add products" at bounding box center [832, 155] width 282 height 26
click at [698, 150] on input "Search and add products" at bounding box center [696, 155] width 1 height 14
paste input "810114043776"
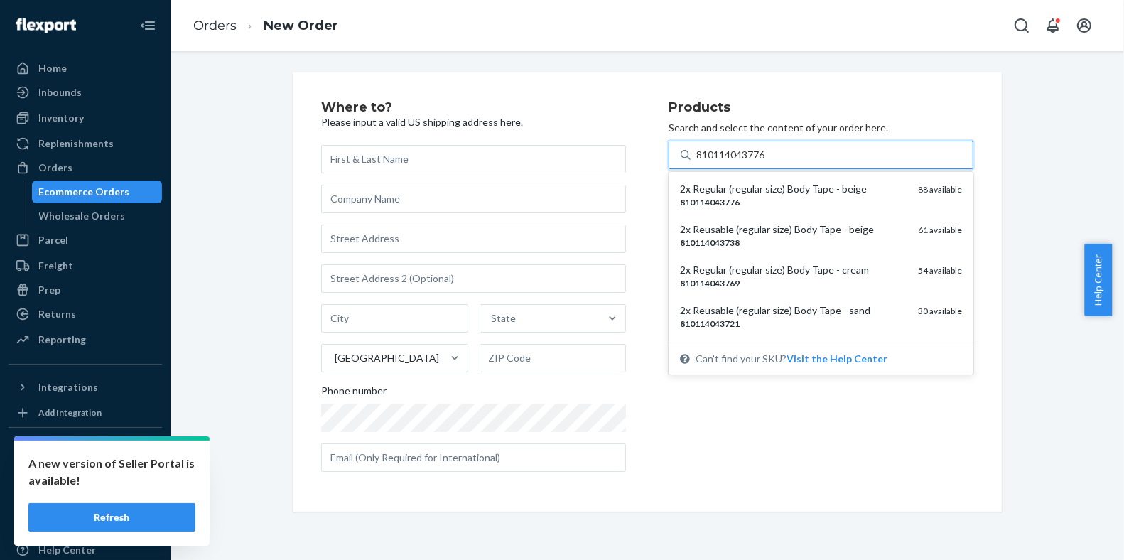
type input "810114043776"
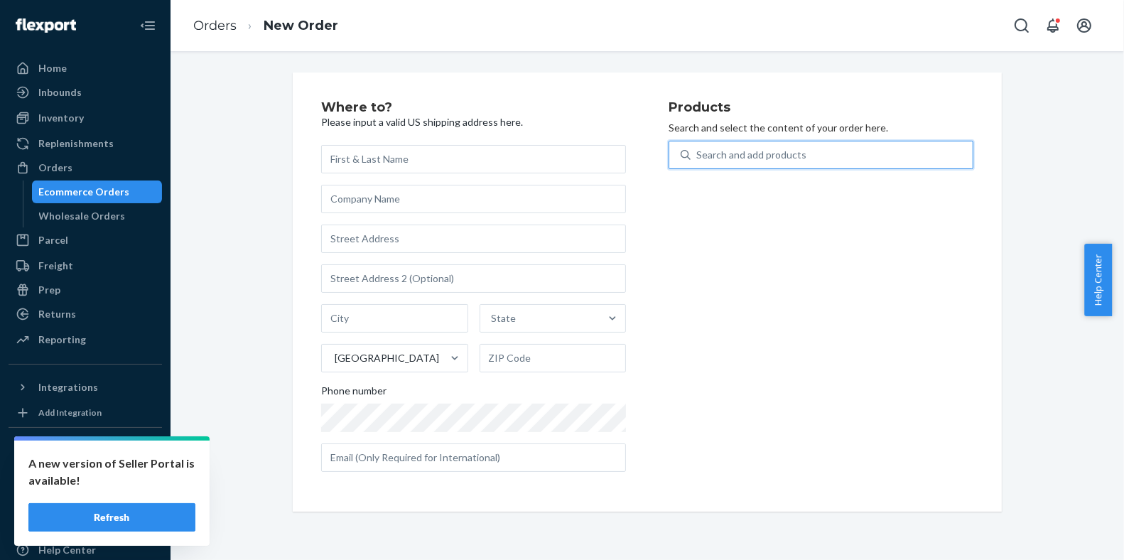
paste input "[PERSON_NAME]"
type input "[PERSON_NAME]"
click at [124, 194] on div "Ecommerce Orders" at bounding box center [97, 192] width 128 height 20
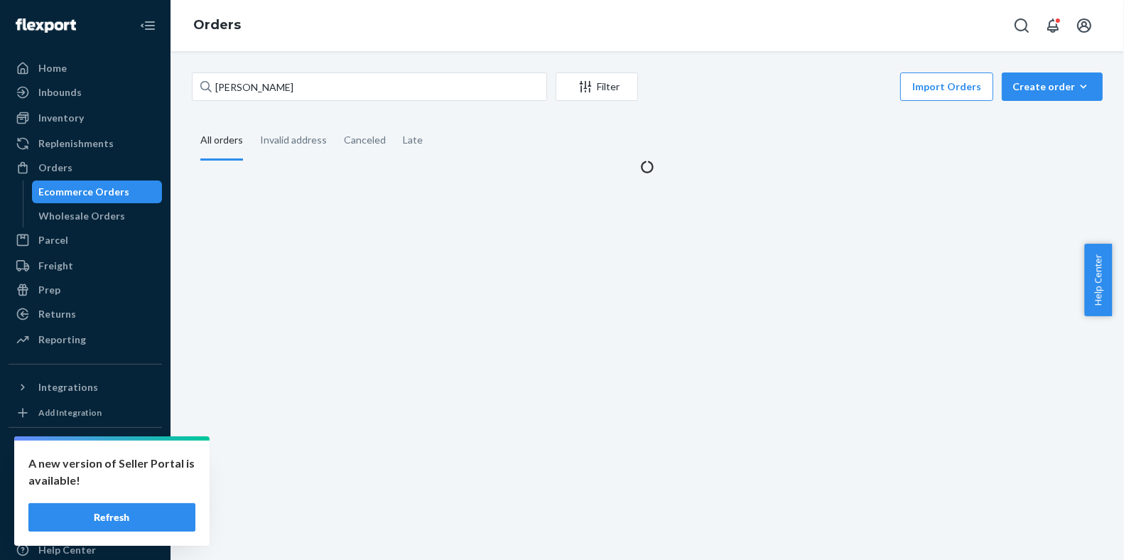
click at [124, 194] on div "Ecommerce Orders" at bounding box center [97, 192] width 128 height 20
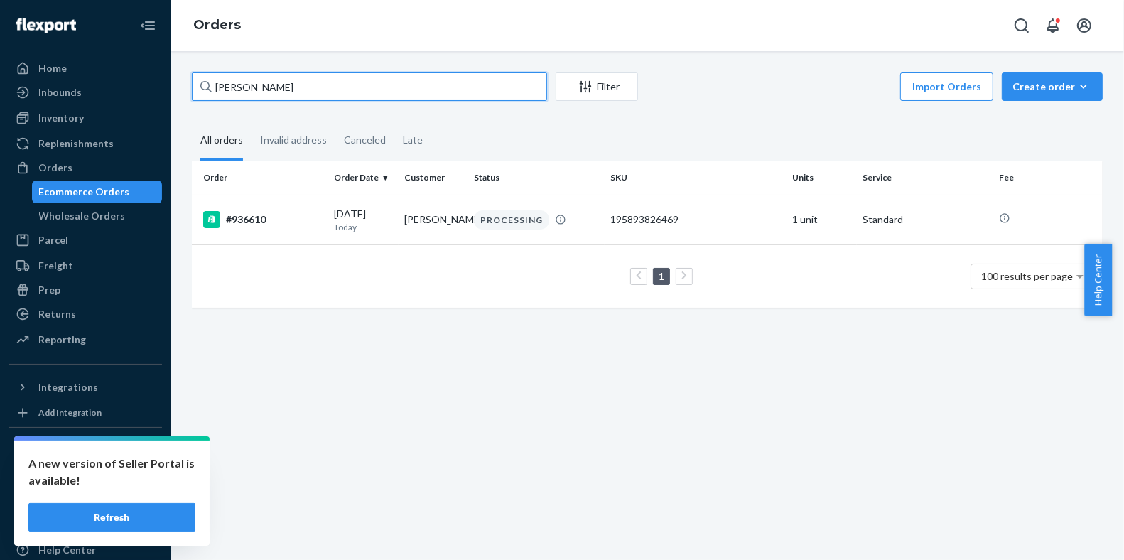
click at [261, 94] on input "[PERSON_NAME]" at bounding box center [369, 86] width 355 height 28
paste input "[PERSON_NAME]"
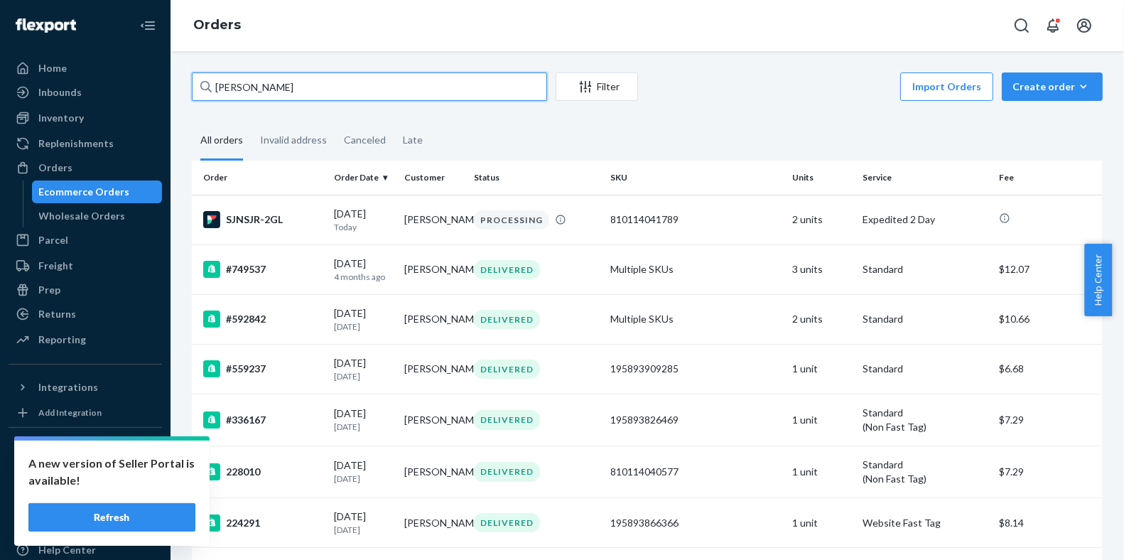
paste input "[PERSON_NAME]"
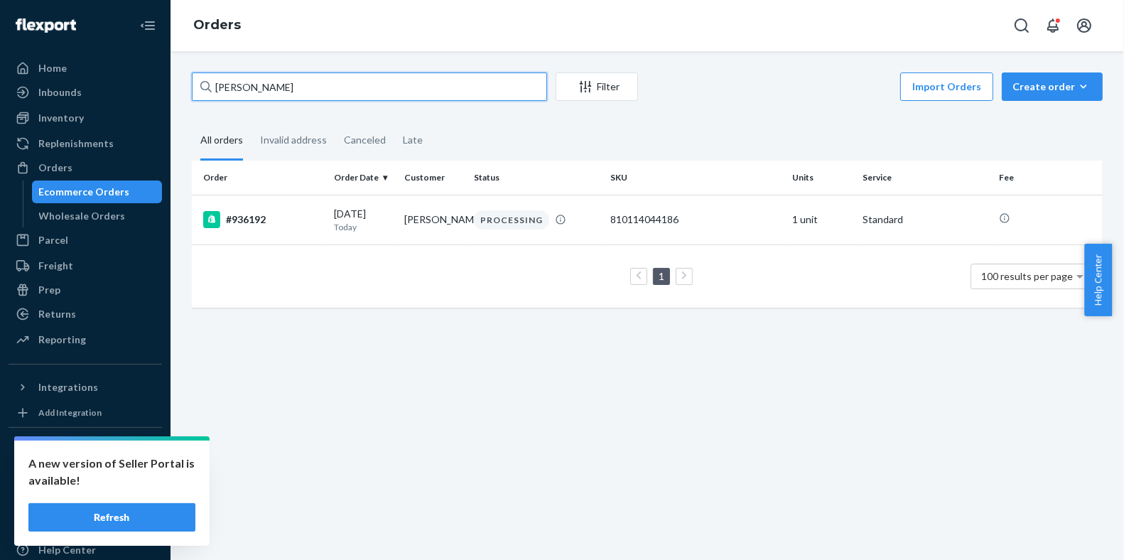
paste input "[PERSON_NAME]"
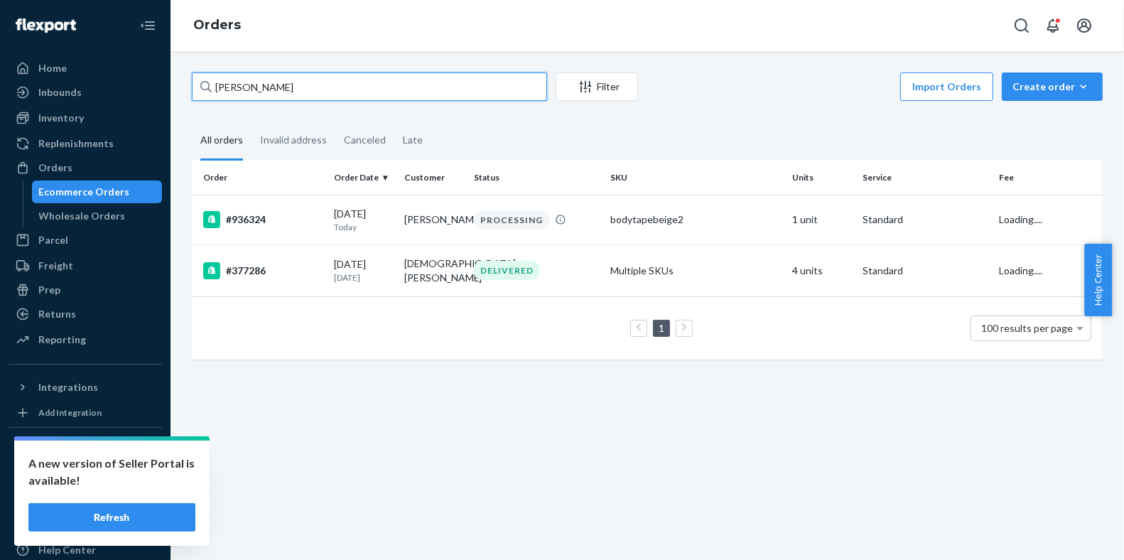
type input "[PERSON_NAME]"
